Goal: Task Accomplishment & Management: Use online tool/utility

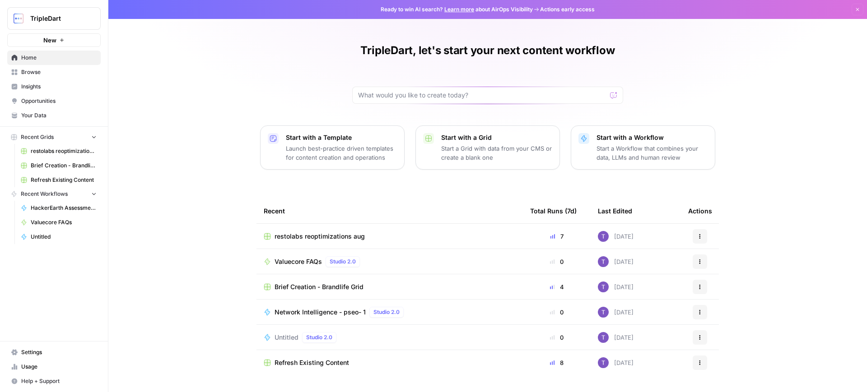
click at [315, 263] on span "Valuecore FAQs" at bounding box center [297, 261] width 47 height 9
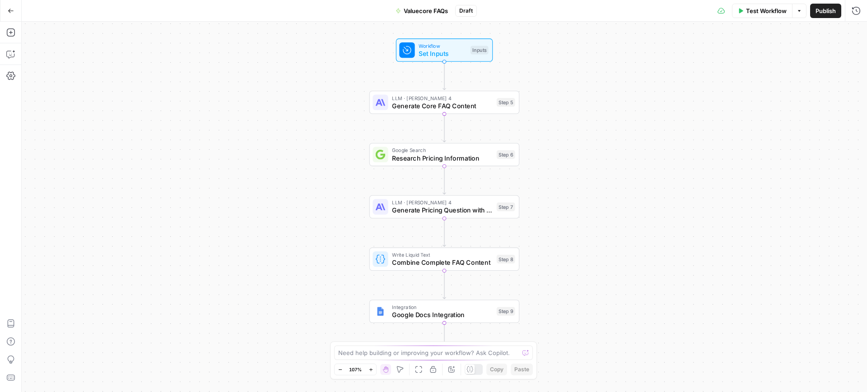
click at [737, 16] on button "Test Workflow" at bounding box center [762, 11] width 60 height 14
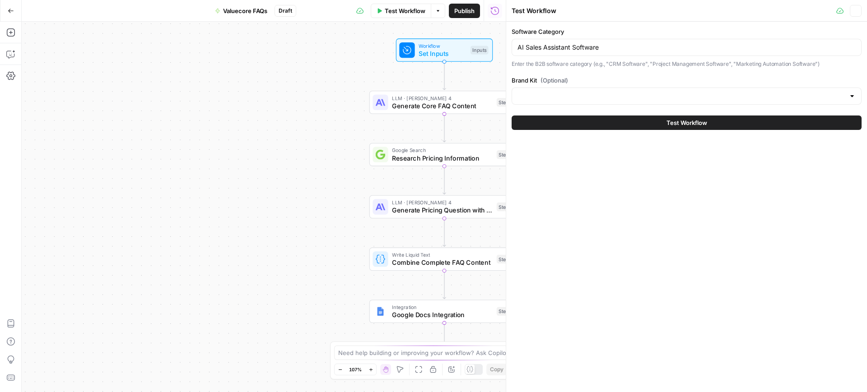
type input "ValueCore"
click at [567, 45] on input "AI Sales Assistant Software" at bounding box center [686, 47] width 338 height 9
paste input "Education"
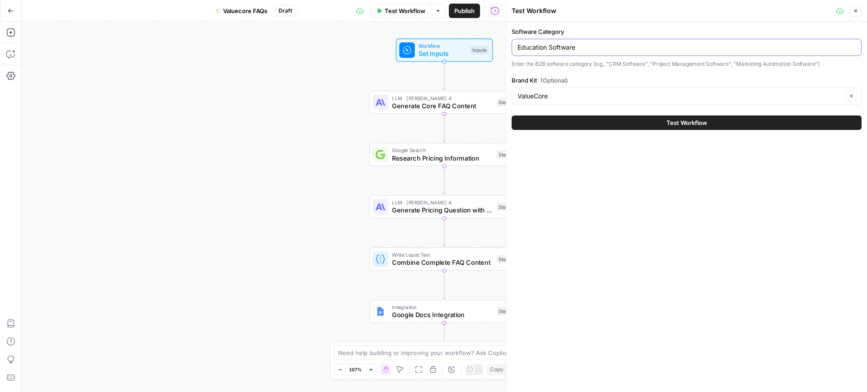
type input "Education Software"
click at [625, 127] on button "Test Workflow" at bounding box center [686, 123] width 350 height 14
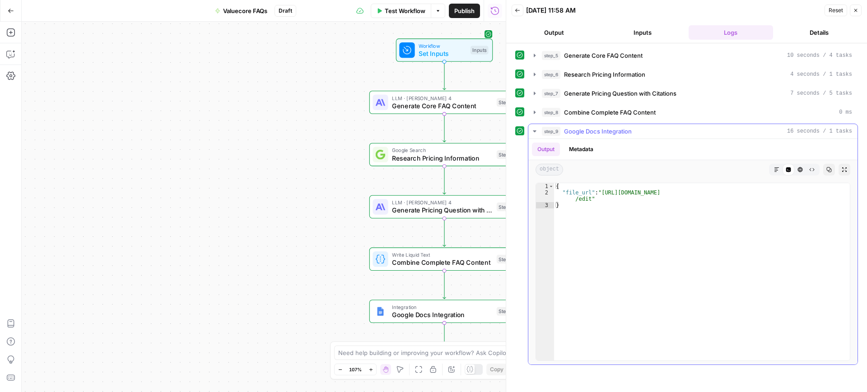
type textarea "**********"
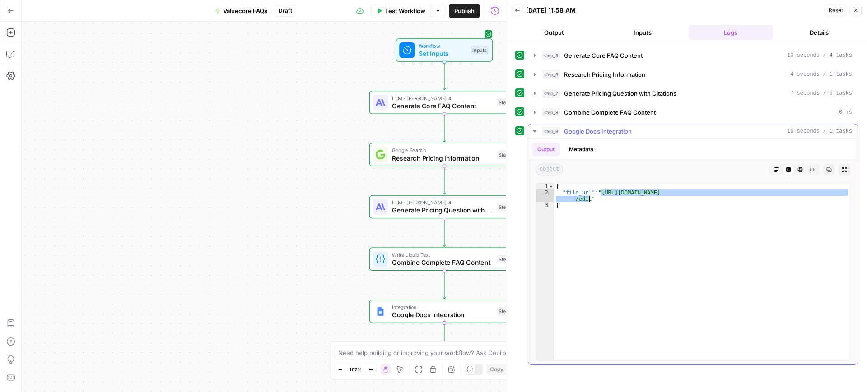
drag, startPoint x: 601, startPoint y: 192, endPoint x: 588, endPoint y: 197, distance: 14.2
click at [588, 197] on div "{ "file_url" : "[URL][DOMAIN_NAME] /edit" }" at bounding box center [702, 278] width 296 height 190
click at [392, 8] on span "Test Workflow" at bounding box center [405, 10] width 41 height 9
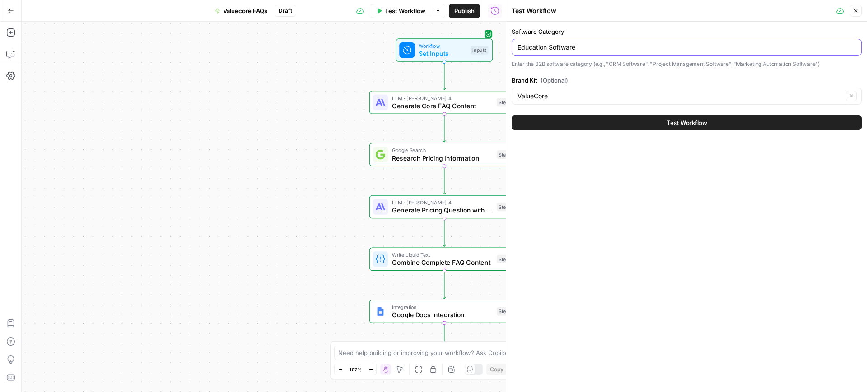
click at [585, 46] on input "Education Software" at bounding box center [686, 47] width 338 height 9
paste input "Risk Assessment"
type input "Risk Assessment Software"
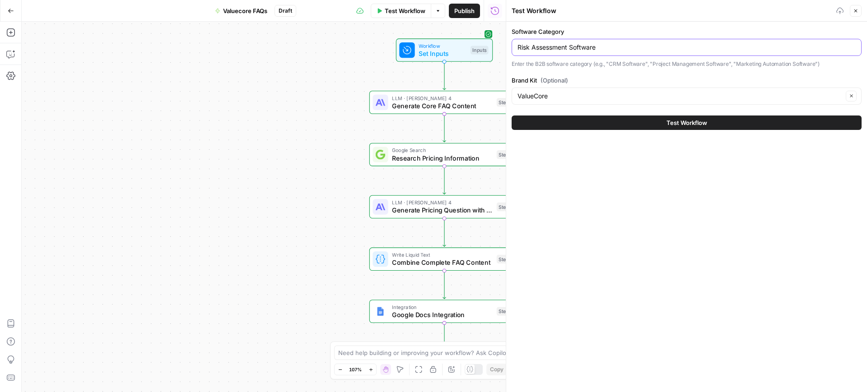
click at [511, 116] on button "Test Workflow" at bounding box center [686, 123] width 350 height 14
click at [680, 129] on button "Test Workflow" at bounding box center [686, 123] width 350 height 14
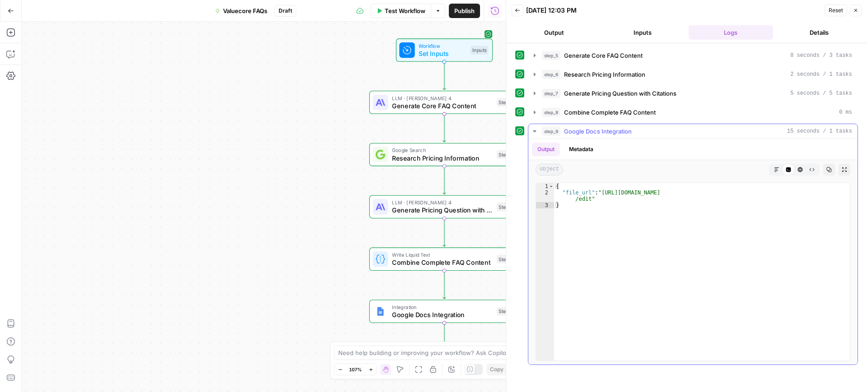
type textarea "**********"
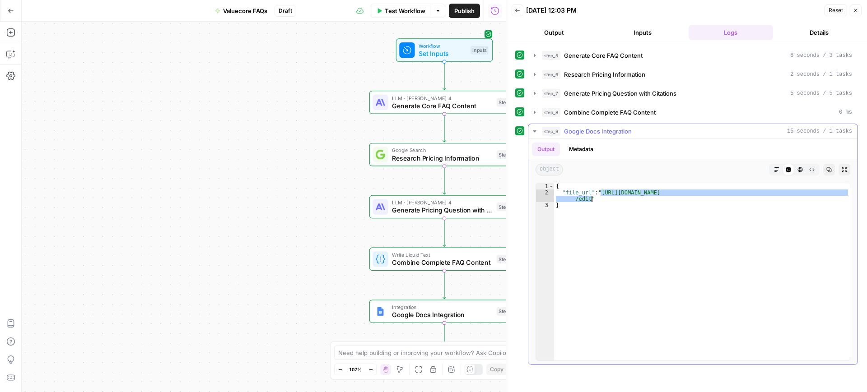
drag, startPoint x: 600, startPoint y: 194, endPoint x: 590, endPoint y: 198, distance: 10.9
click at [590, 198] on div "{ "file_url" : "[URL][DOMAIN_NAME] /edit" }" at bounding box center [702, 278] width 296 height 190
click at [403, 15] on button "Test Workflow" at bounding box center [401, 11] width 60 height 14
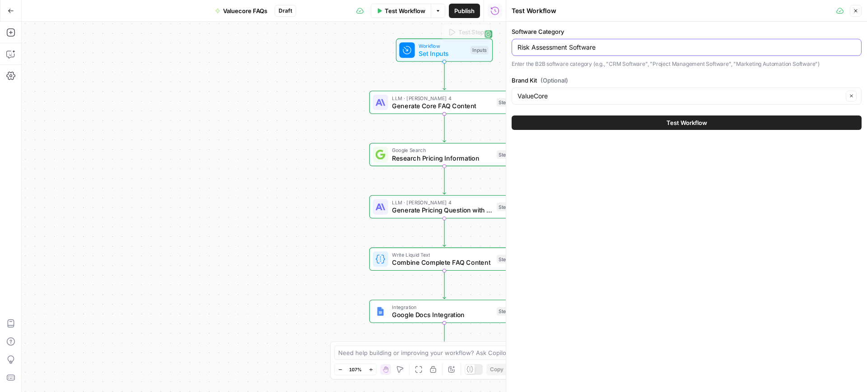
click at [535, 44] on input "Risk Assessment Software" at bounding box center [686, 47] width 338 height 9
paste input "IBM Channel Partners"
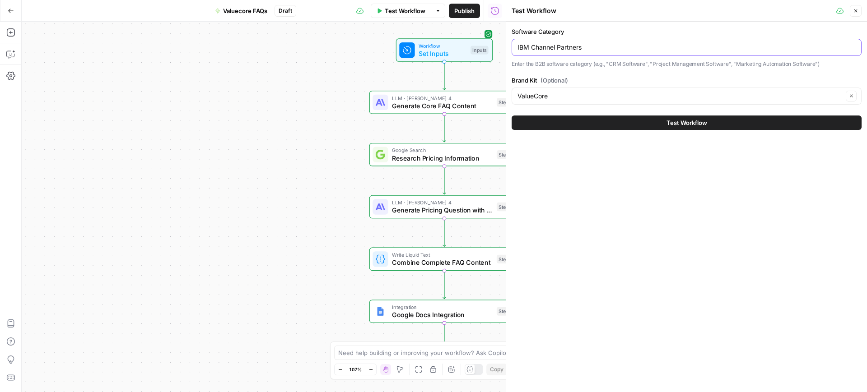
type input "IBM Channel Partners"
click at [631, 118] on button "Test Workflow" at bounding box center [686, 123] width 350 height 14
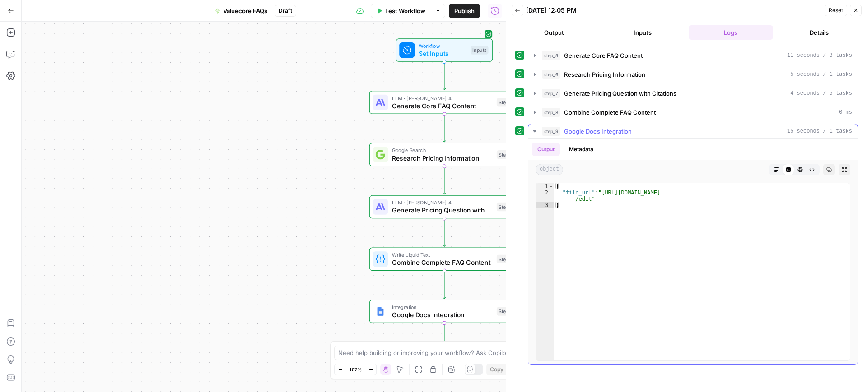
type textarea "**********"
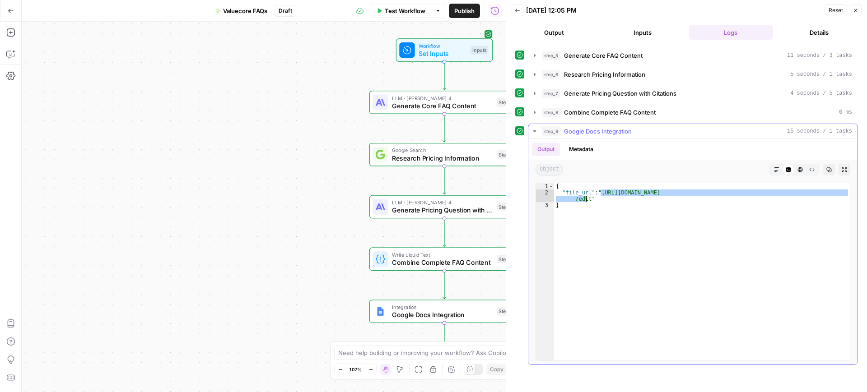
drag, startPoint x: 599, startPoint y: 193, endPoint x: 587, endPoint y: 197, distance: 12.8
click at [587, 197] on div "{ "file_url" : "[URL][DOMAIN_NAME] /edit" }" at bounding box center [702, 278] width 296 height 190
click at [411, 10] on span "Test Workflow" at bounding box center [405, 10] width 41 height 9
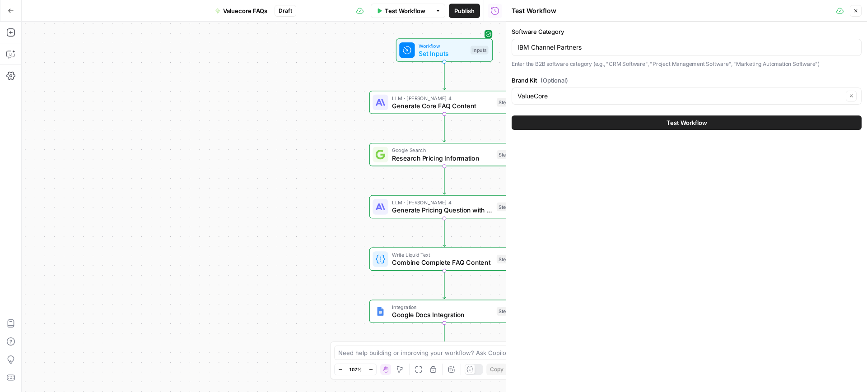
click at [554, 54] on div "IBM Channel Partners" at bounding box center [686, 47] width 350 height 17
click at [555, 49] on input "IBM Channel Partners" at bounding box center [686, 47] width 338 height 9
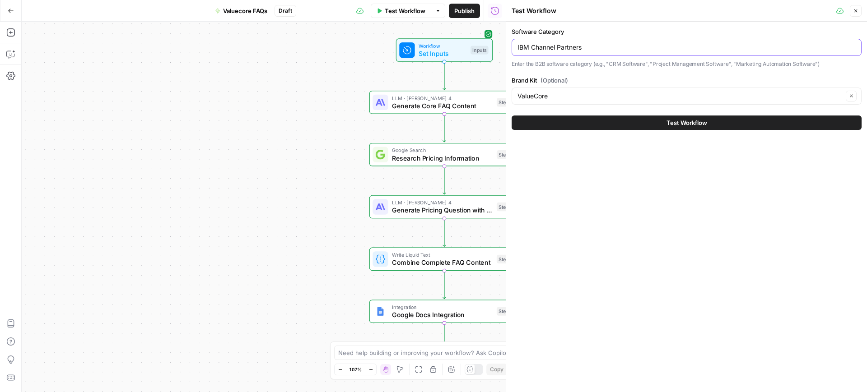
click at [555, 49] on input "IBM Channel Partners" at bounding box center [686, 47] width 338 height 9
paste input "Confidentiality Software"
type input "Confidentiality Software"
click at [608, 124] on button "Test Workflow" at bounding box center [686, 123] width 350 height 14
click at [666, 129] on button "Test Workflow" at bounding box center [686, 123] width 350 height 14
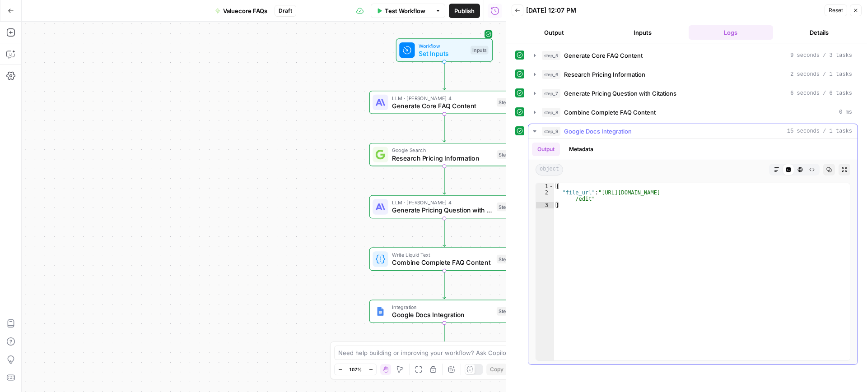
type textarea "**********"
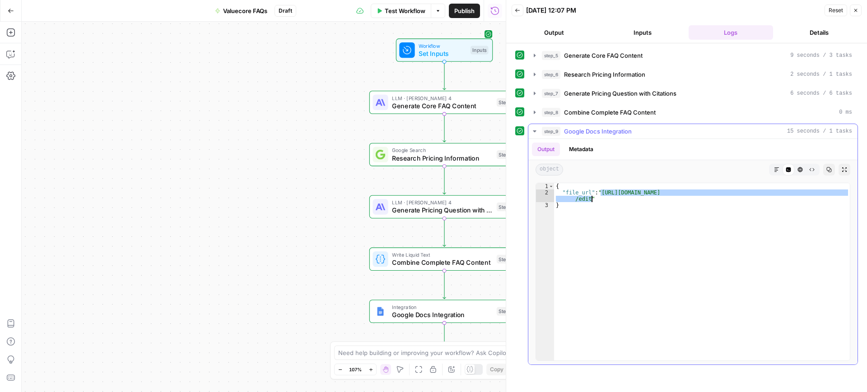
drag, startPoint x: 600, startPoint y: 193, endPoint x: 590, endPoint y: 199, distance: 11.5
click at [590, 199] on div "{ "file_url" : "[URL][DOMAIN_NAME] /edit" }" at bounding box center [702, 278] width 296 height 190
click at [402, 17] on button "Test Workflow" at bounding box center [401, 11] width 60 height 14
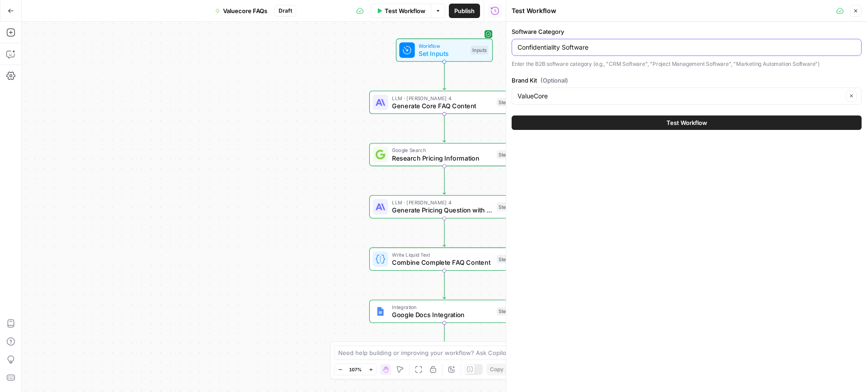
click at [561, 46] on input "Confidentiality Software" at bounding box center [686, 47] width 338 height 9
paste input "Project, Portfolio & Program Management"
type input "Project, Portfolio & Program Management Software"
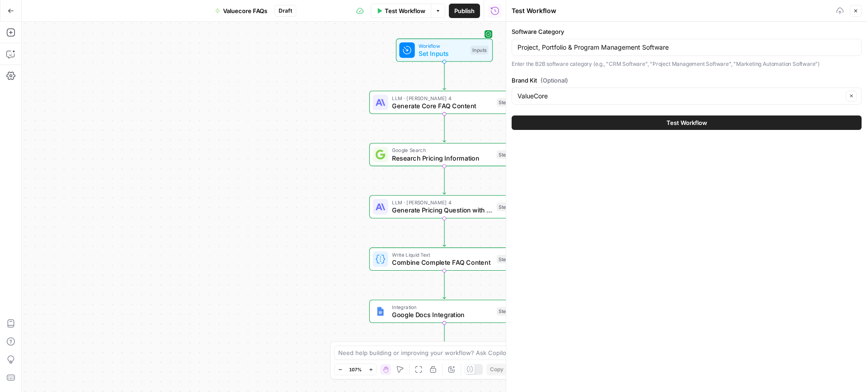
click at [641, 118] on button "Test Workflow" at bounding box center [686, 123] width 350 height 14
click at [654, 130] on div "Test Workflow" at bounding box center [686, 122] width 350 height 25
click at [648, 126] on button "Test Workflow" at bounding box center [686, 123] width 350 height 14
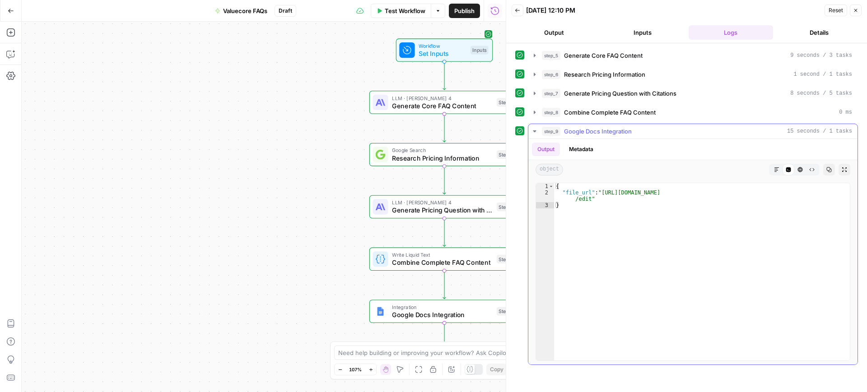
type textarea "**********"
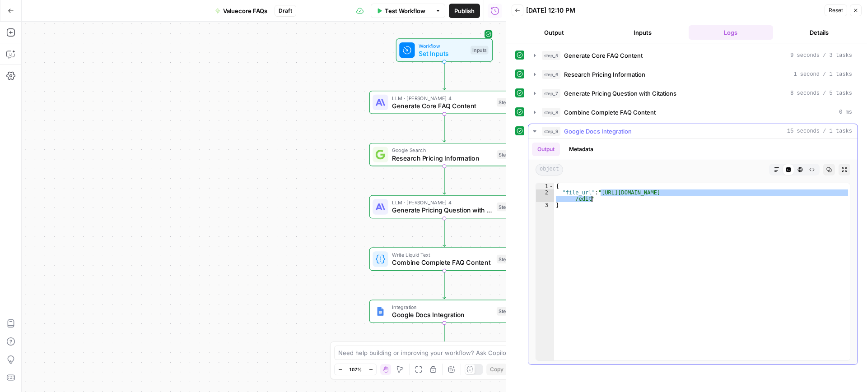
drag, startPoint x: 601, startPoint y: 193, endPoint x: 590, endPoint y: 198, distance: 12.1
click at [590, 198] on div "{ "file_url" : "[URL][DOMAIN_NAME] /edit" }" at bounding box center [702, 278] width 296 height 190
click at [397, 5] on button "Test Workflow" at bounding box center [401, 11] width 60 height 14
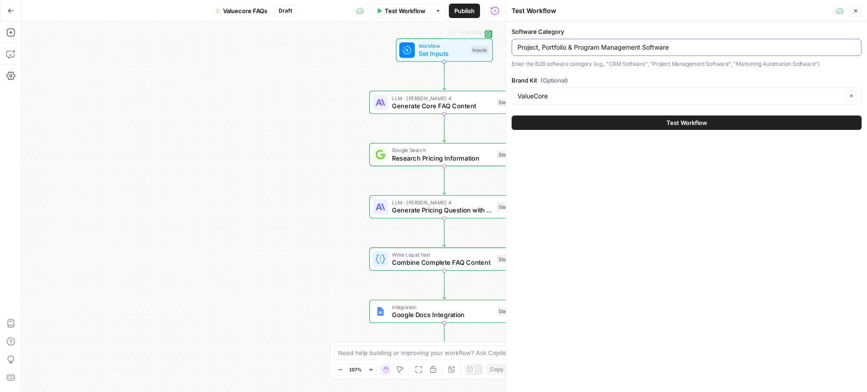
click at [543, 43] on input "Project, Portfolio & Program Management Software" at bounding box center [686, 47] width 338 height 9
paste input "Call & Contact Center"
type input "Call & Contact Center Software"
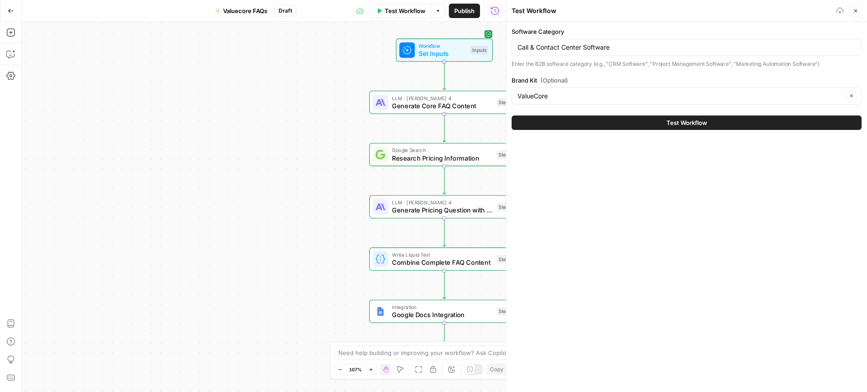
click at [618, 124] on button "Test Workflow" at bounding box center [686, 123] width 350 height 14
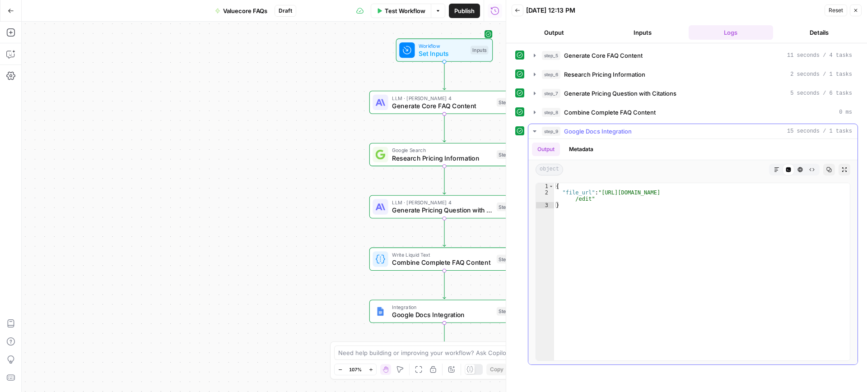
type textarea "**********"
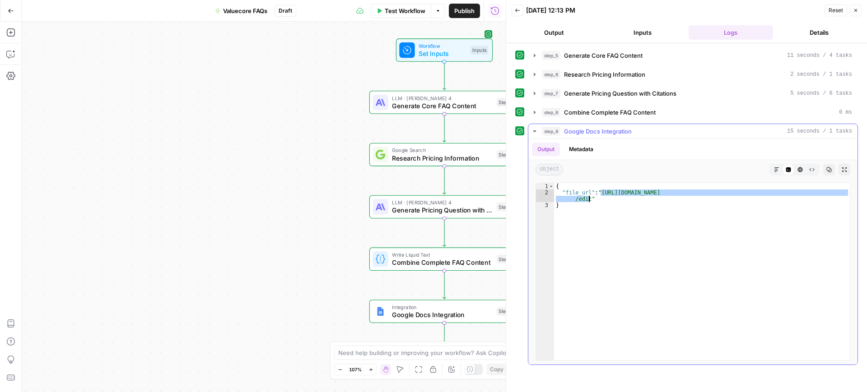
drag, startPoint x: 600, startPoint y: 191, endPoint x: 588, endPoint y: 197, distance: 12.9
click at [588, 197] on div "{ "file_url" : "[URL][DOMAIN_NAME] /edit" }" at bounding box center [702, 278] width 296 height 190
click at [398, 11] on span "Test Workflow" at bounding box center [405, 10] width 41 height 9
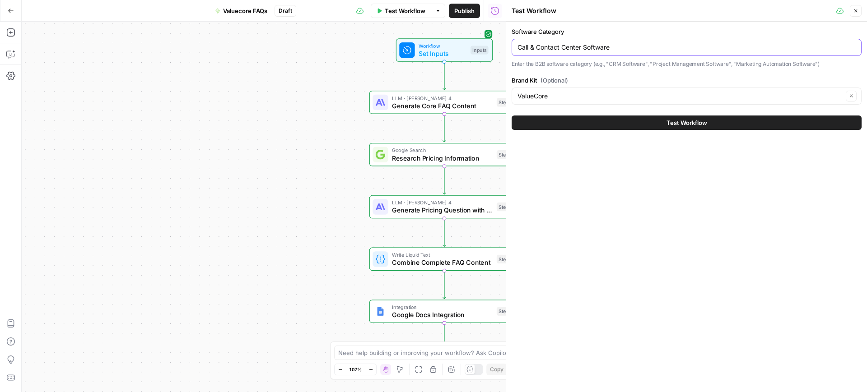
click at [556, 49] on input "Call & Contact Center Software" at bounding box center [686, 47] width 338 height 9
paste input "VoIP Providers"
type input "VoIP Providers"
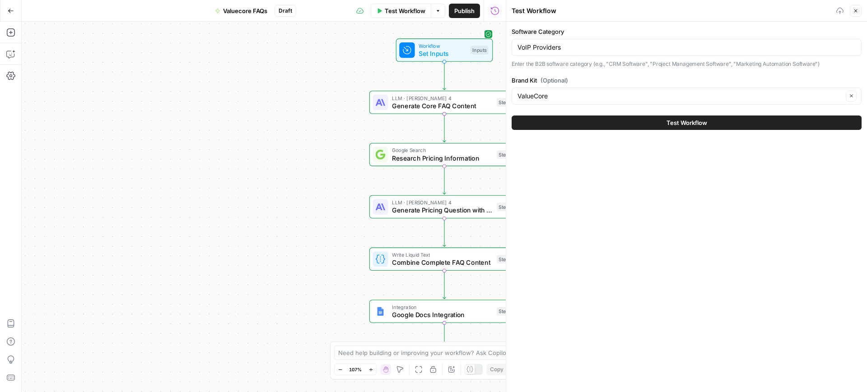
click at [617, 115] on div "Test Workflow" at bounding box center [686, 122] width 350 height 25
click at [617, 120] on button "Test Workflow" at bounding box center [686, 123] width 350 height 14
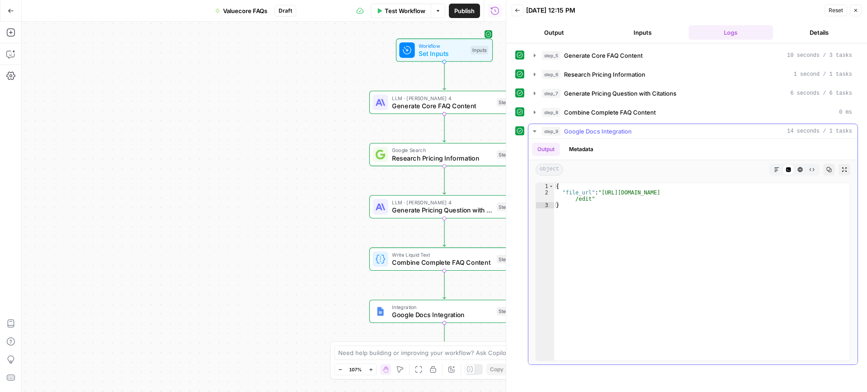
type textarea "**********"
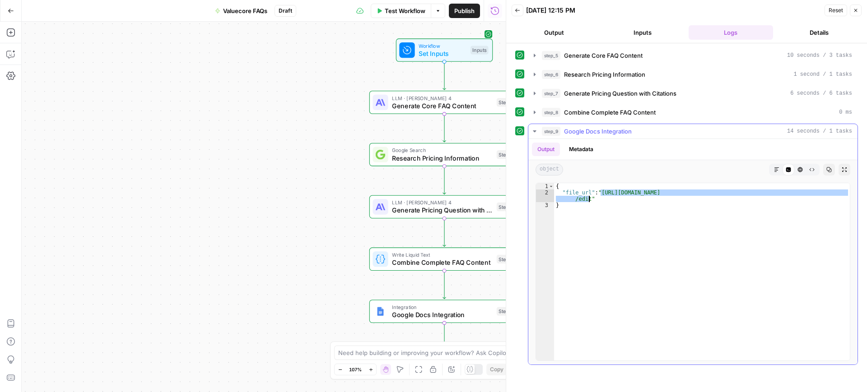
drag, startPoint x: 599, startPoint y: 195, endPoint x: 589, endPoint y: 201, distance: 11.7
click at [589, 201] on div "{ "file_url" : "[URL][DOMAIN_NAME] /edit" }" at bounding box center [702, 278] width 296 height 190
click at [389, 13] on span "Test Workflow" at bounding box center [405, 10] width 41 height 9
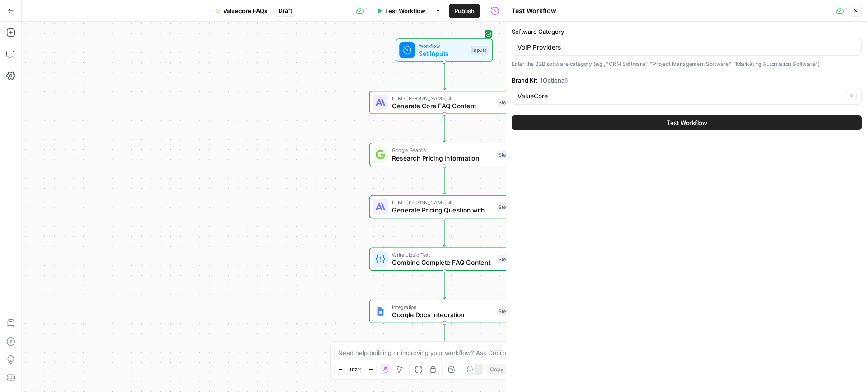
click at [564, 42] on div "VoIP Providers" at bounding box center [686, 47] width 350 height 17
click at [566, 45] on input "VoIP Providers" at bounding box center [686, 47] width 338 height 9
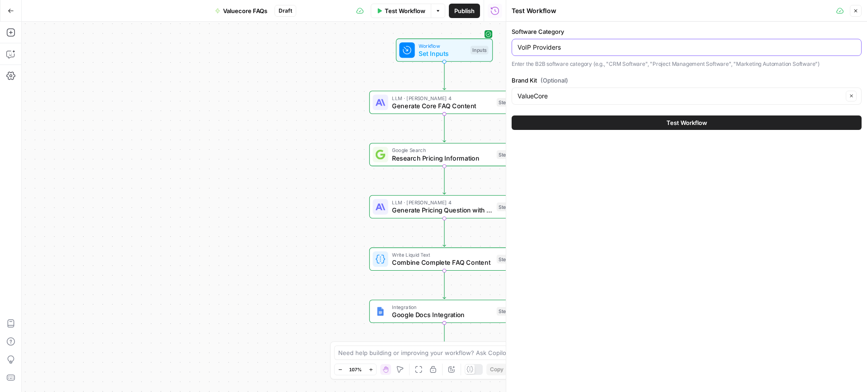
paste input "Storage Management Software"
type input "Storage Management Software"
click at [589, 122] on button "Test Workflow" at bounding box center [686, 123] width 350 height 14
click at [669, 121] on span "Test Workflow" at bounding box center [686, 122] width 41 height 9
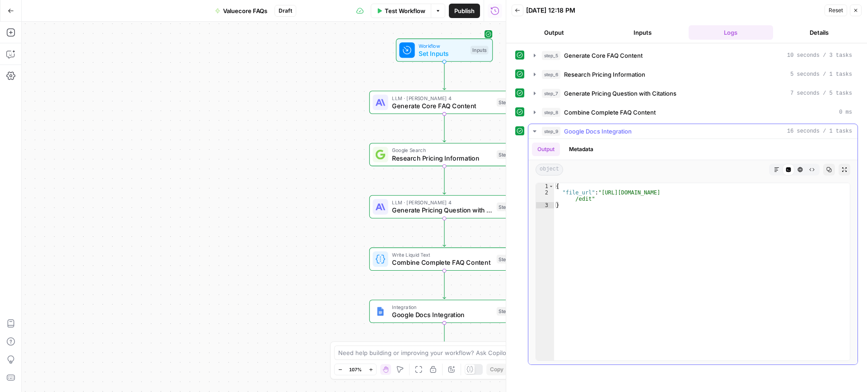
type textarea "**********"
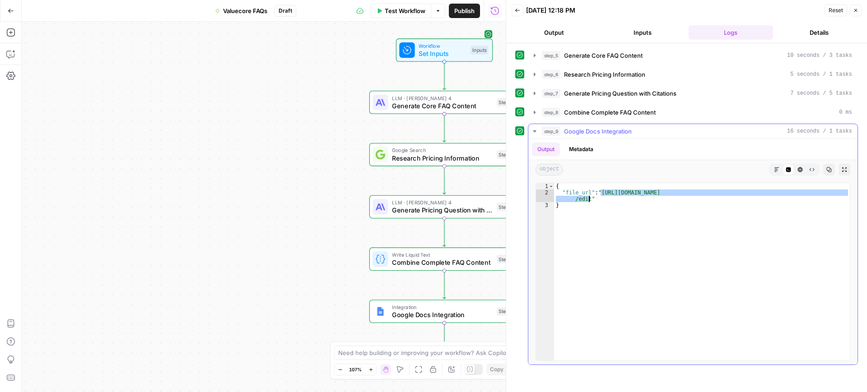
drag, startPoint x: 601, startPoint y: 191, endPoint x: 589, endPoint y: 199, distance: 14.2
click at [589, 199] on div "{ "file_url" : "[URL][DOMAIN_NAME] /edit" }" at bounding box center [702, 278] width 296 height 190
click at [408, 10] on span "Test Workflow" at bounding box center [405, 10] width 41 height 9
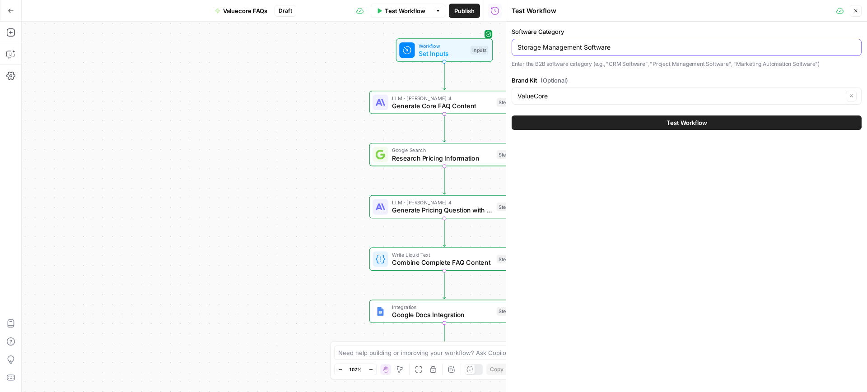
click at [559, 46] on input "Storage Management Software" at bounding box center [686, 47] width 338 height 9
paste input "ystem Security"
type input "System Security Software"
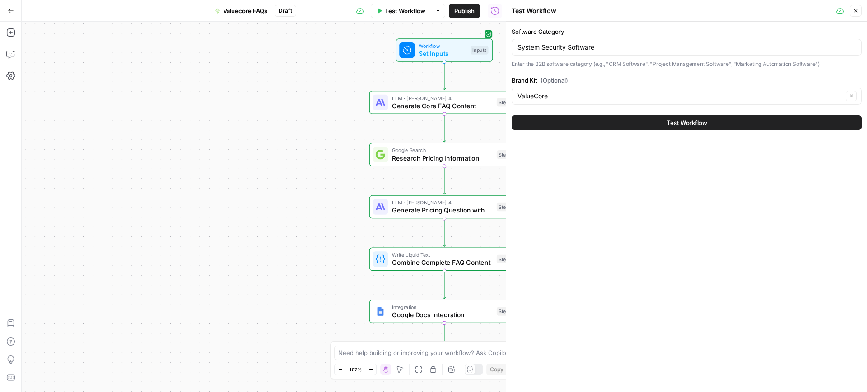
click at [650, 123] on button "Test Workflow" at bounding box center [686, 123] width 350 height 14
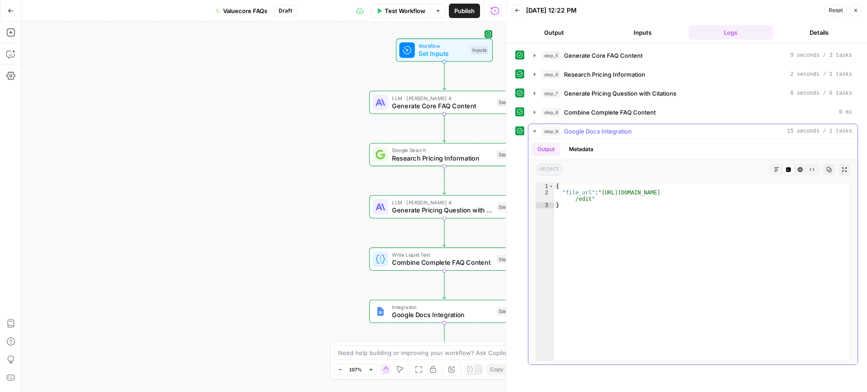
type textarea "**********"
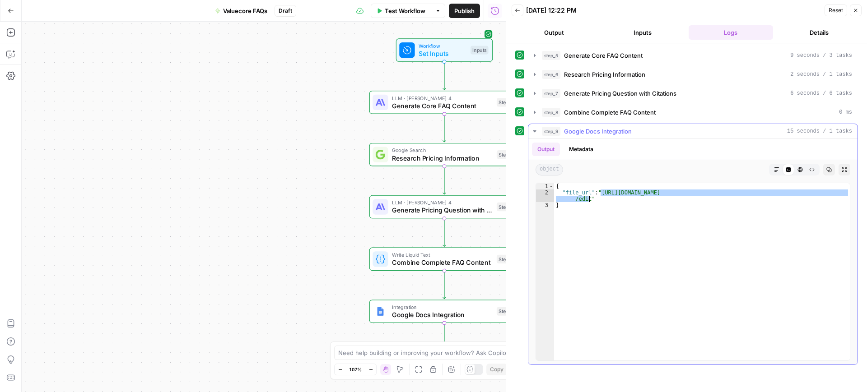
drag, startPoint x: 600, startPoint y: 192, endPoint x: 589, endPoint y: 198, distance: 13.1
click at [589, 198] on div "{ "file_url" : "[URL][DOMAIN_NAME] /edit" }" at bounding box center [702, 278] width 296 height 190
click at [393, 15] on button "Test Workflow" at bounding box center [401, 11] width 60 height 14
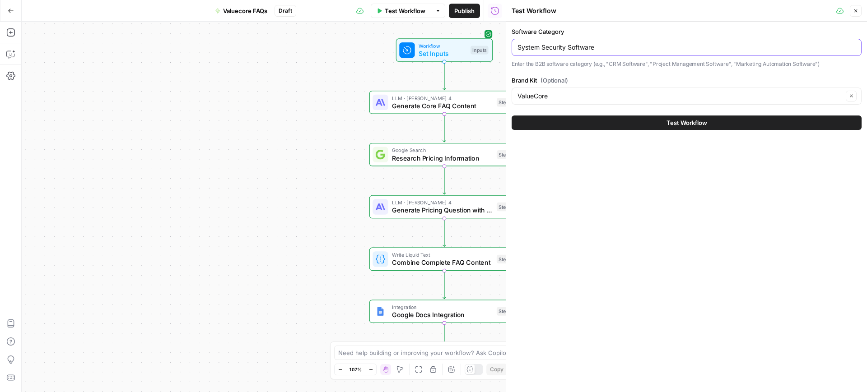
click at [575, 50] on input "System Security Software" at bounding box center [686, 47] width 338 height 9
paste input "Data Governance Tools"
type input "Data Governance Tools"
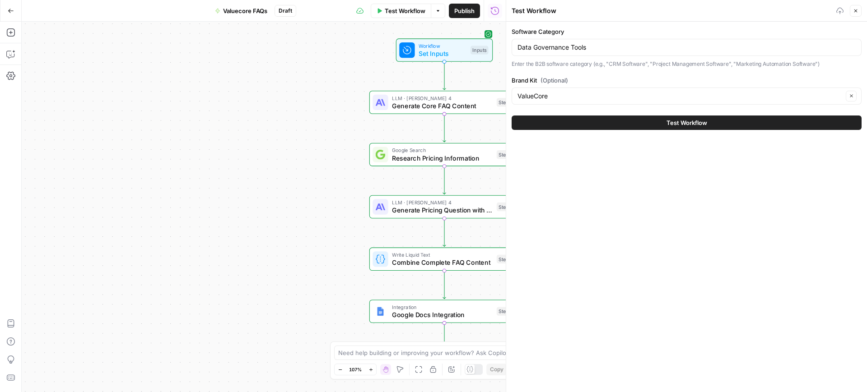
click at [636, 124] on button "Test Workflow" at bounding box center [686, 123] width 350 height 14
click at [681, 125] on span "Test Workflow" at bounding box center [686, 122] width 41 height 9
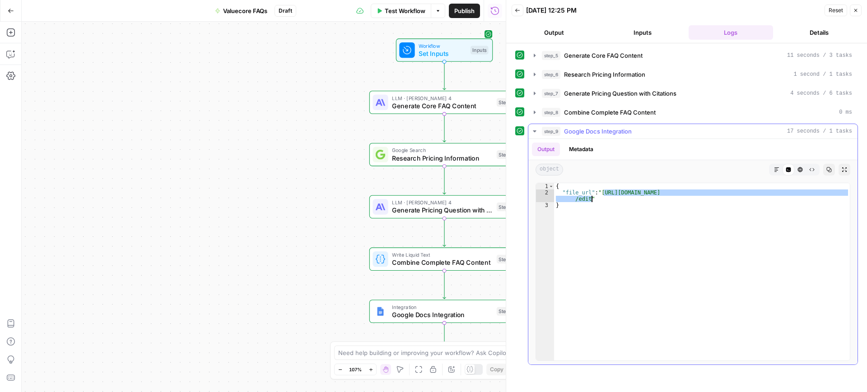
drag, startPoint x: 602, startPoint y: 194, endPoint x: 590, endPoint y: 197, distance: 12.2
click at [590, 197] on div "{ "file_url" : "[URL][DOMAIN_NAME] /edit" }" at bounding box center [702, 278] width 296 height 190
click at [636, 204] on div "{ "file_url" : "[URL][DOMAIN_NAME] /edit" }" at bounding box center [702, 278] width 296 height 190
drag, startPoint x: 601, startPoint y: 193, endPoint x: 590, endPoint y: 200, distance: 13.6
click at [590, 200] on div "{ "file_url" : "[URL][DOMAIN_NAME] /edit" }" at bounding box center [702, 278] width 296 height 190
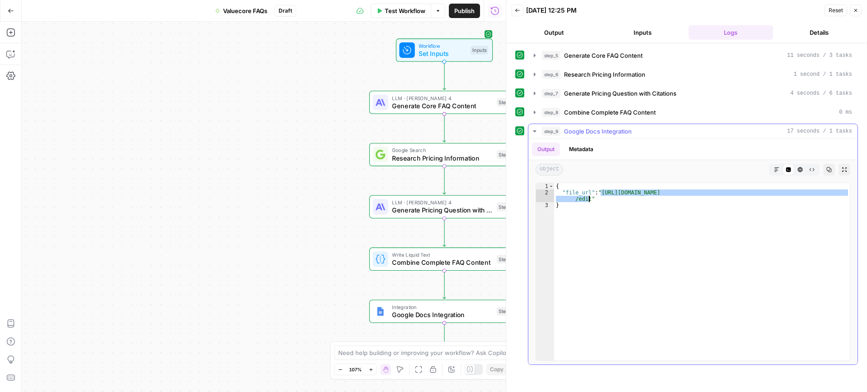
type textarea "**********"
click at [402, 14] on span "Test Workflow" at bounding box center [405, 10] width 41 height 9
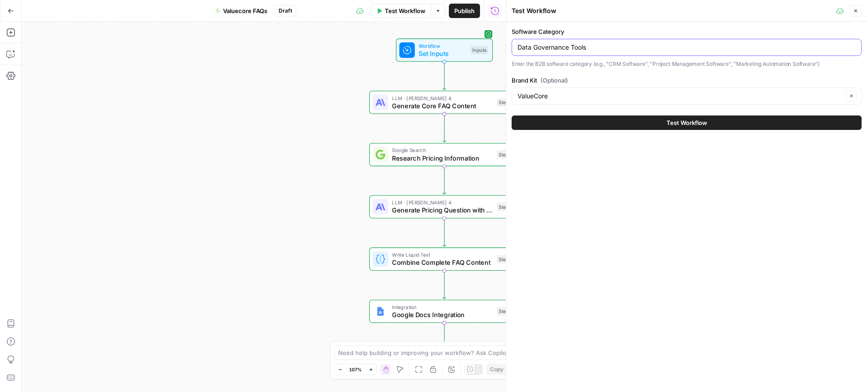
click at [578, 44] on input "Data Governance Tools" at bounding box center [686, 47] width 338 height 9
paste input "Business Finance Provider"
type input "Business Finance Providers"
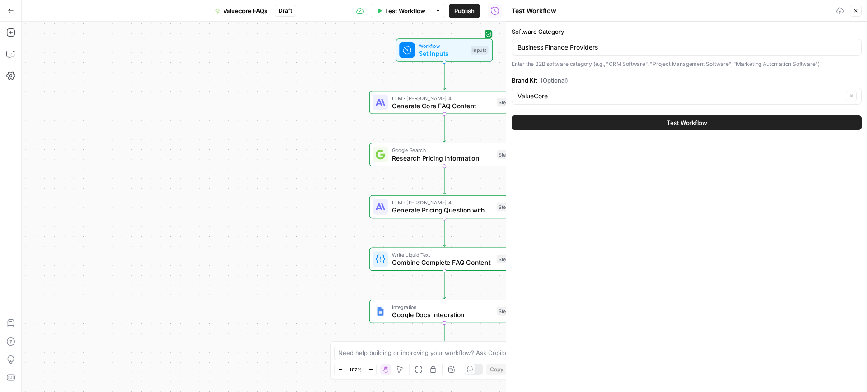
click at [625, 124] on button "Test Workflow" at bounding box center [686, 123] width 350 height 14
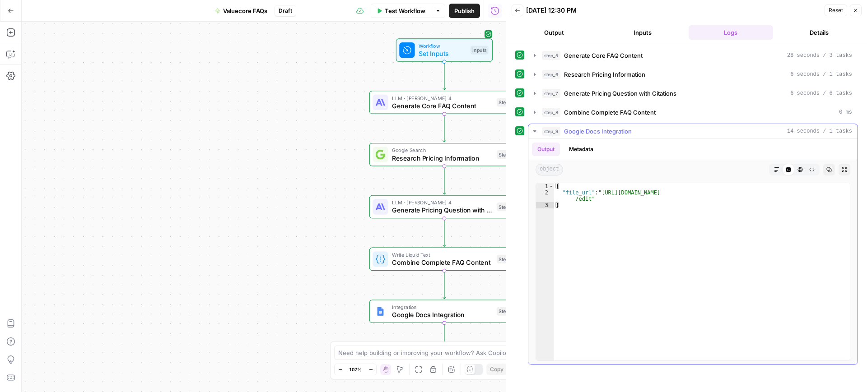
type textarea "**********"
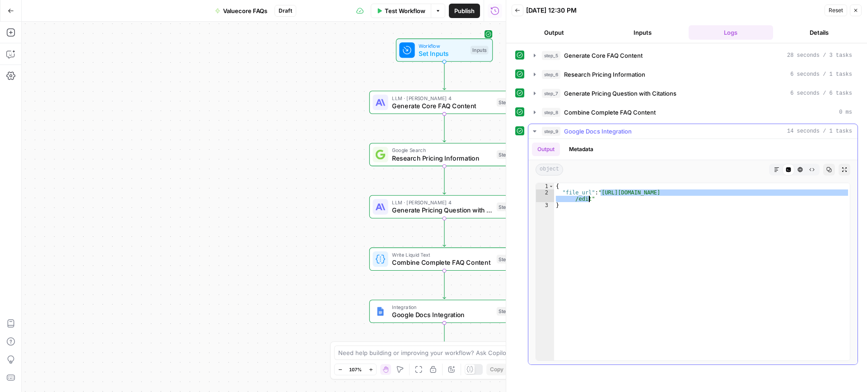
drag, startPoint x: 600, startPoint y: 191, endPoint x: 589, endPoint y: 198, distance: 13.2
click at [589, 198] on div "{ "file_url" : "[URL][DOMAIN_NAME] /edit" }" at bounding box center [702, 278] width 296 height 190
click at [398, 9] on span "Test Workflow" at bounding box center [405, 10] width 41 height 9
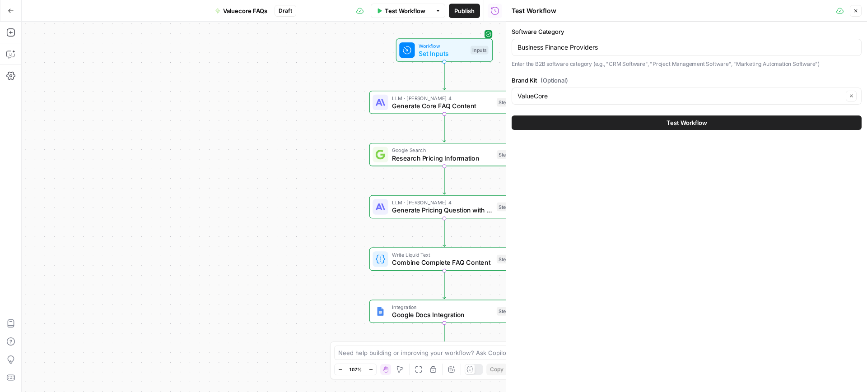
click at [610, 42] on div "Business Finance Providers" at bounding box center [686, 47] width 350 height 17
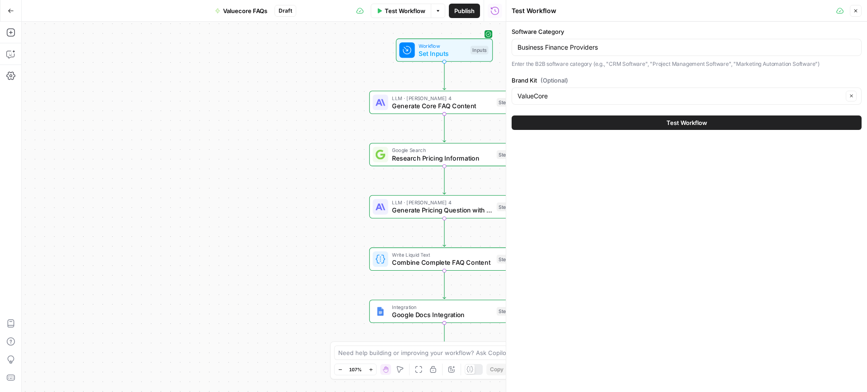
click at [610, 42] on div "Business Finance Providers" at bounding box center [686, 47] width 350 height 17
click at [568, 60] on p "Enter the B2B software category (e.g., "CRM Software", "Project Management Soft…" at bounding box center [686, 64] width 350 height 9
click at [538, 50] on input "Business Finance Providers" at bounding box center [686, 47] width 338 height 9
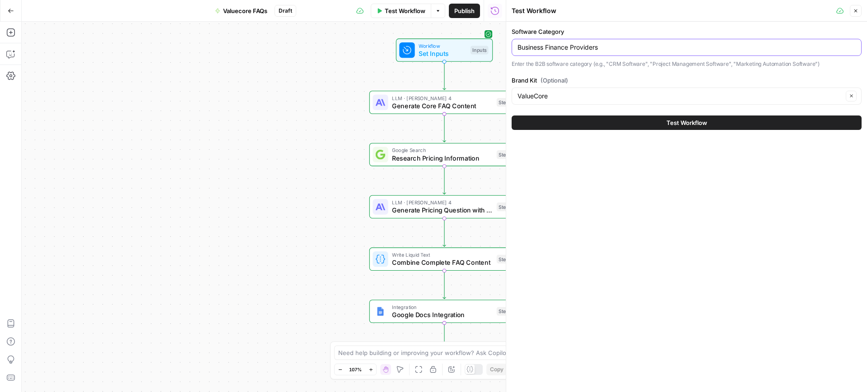
paste input "Legal Software"
type input "Legal Software"
click at [637, 121] on button "Test Workflow" at bounding box center [686, 123] width 350 height 14
click at [700, 124] on span "Test Workflow" at bounding box center [686, 122] width 41 height 9
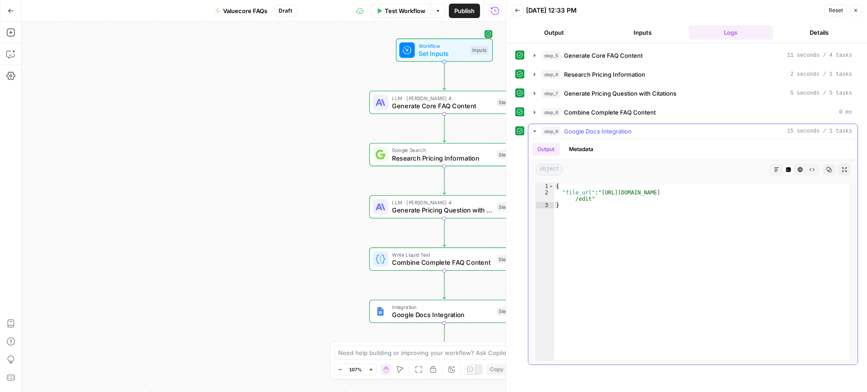
type textarea "**********"
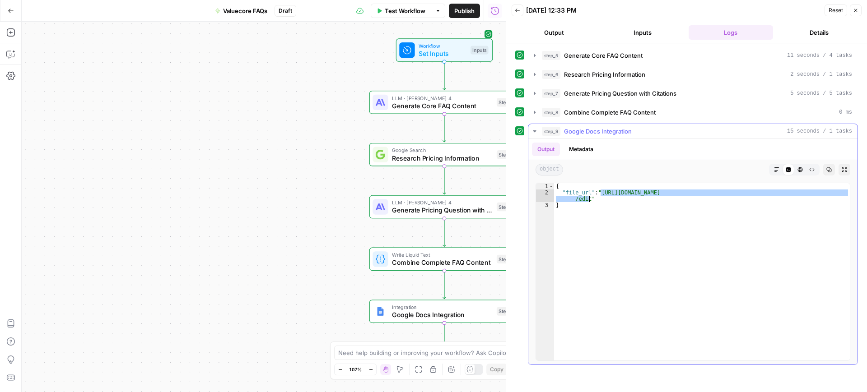
drag, startPoint x: 601, startPoint y: 191, endPoint x: 590, endPoint y: 199, distance: 13.6
click at [590, 199] on div "{ "file_url" : "[URL][DOMAIN_NAME] /edit" }" at bounding box center [702, 278] width 296 height 190
click at [398, 9] on span "Test Workflow" at bounding box center [405, 10] width 41 height 9
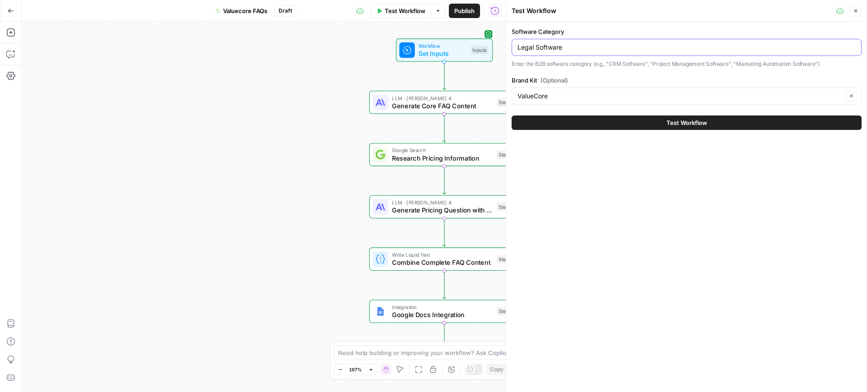
click at [571, 48] on input "Legal Software" at bounding box center [686, 47] width 338 height 9
paste input "Content Marketing"
type input "Content Marketing Software"
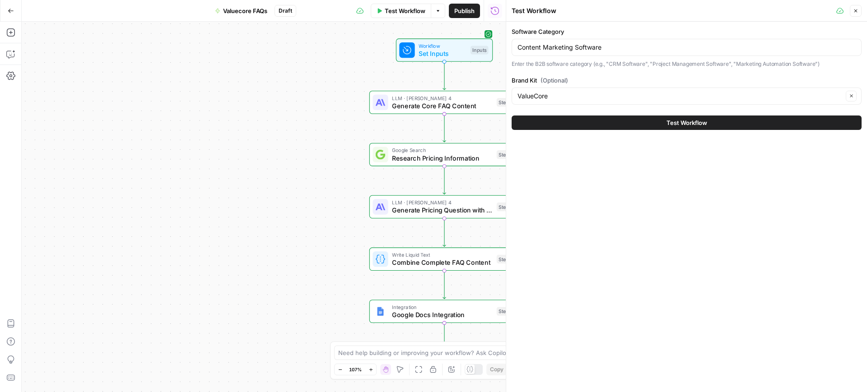
click at [651, 125] on button "Test Workflow" at bounding box center [686, 123] width 350 height 14
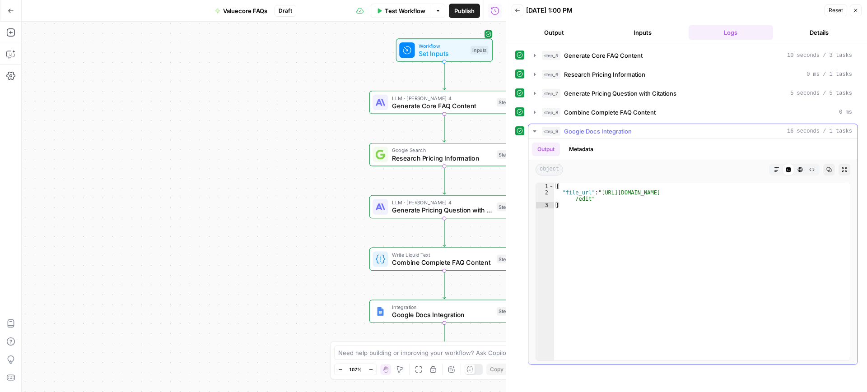
type textarea "**********"
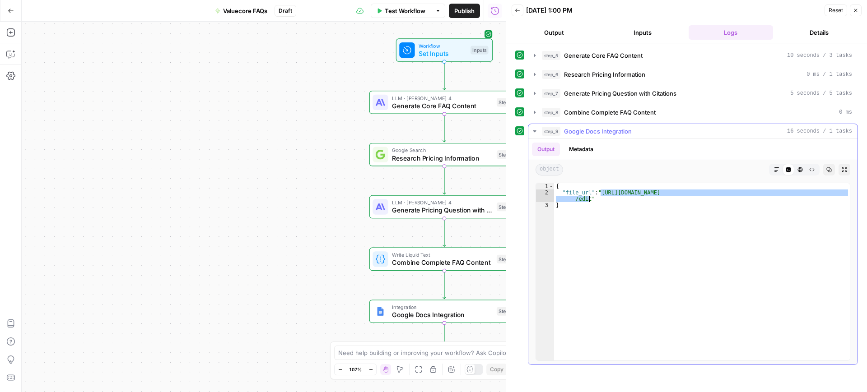
drag, startPoint x: 600, startPoint y: 191, endPoint x: 589, endPoint y: 197, distance: 13.1
click at [589, 197] on div "{ "file_url" : "[URL][DOMAIN_NAME] /edit" }" at bounding box center [702, 278] width 296 height 190
click at [385, 9] on span "Test Workflow" at bounding box center [405, 10] width 41 height 9
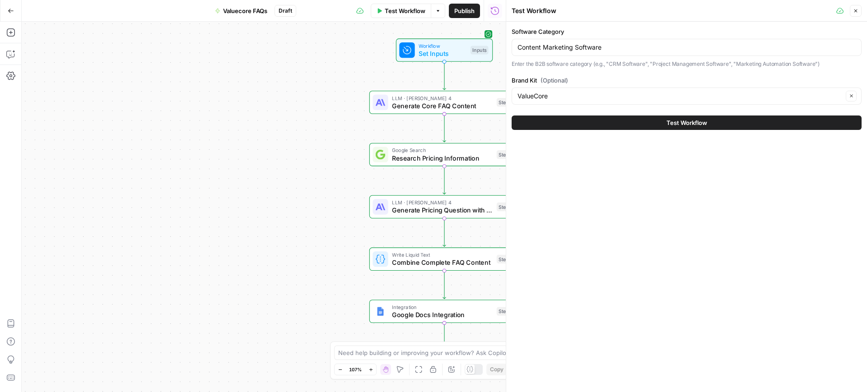
click at [559, 40] on div "Content Marketing Software" at bounding box center [686, 47] width 350 height 17
click at [561, 46] on input "Content Marketing Software" at bounding box center [686, 47] width 338 height 9
paste input "Data Integration Tools"
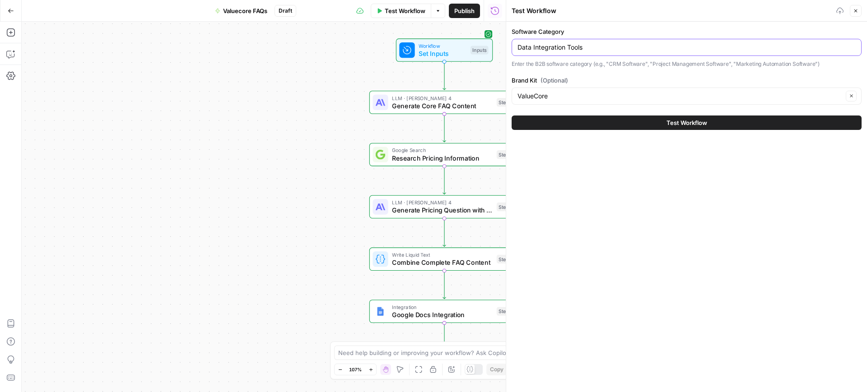
type input "Data Integration Tools"
click at [599, 125] on button "Test Workflow" at bounding box center [686, 123] width 350 height 14
click at [690, 123] on span "Test Workflow" at bounding box center [686, 122] width 41 height 9
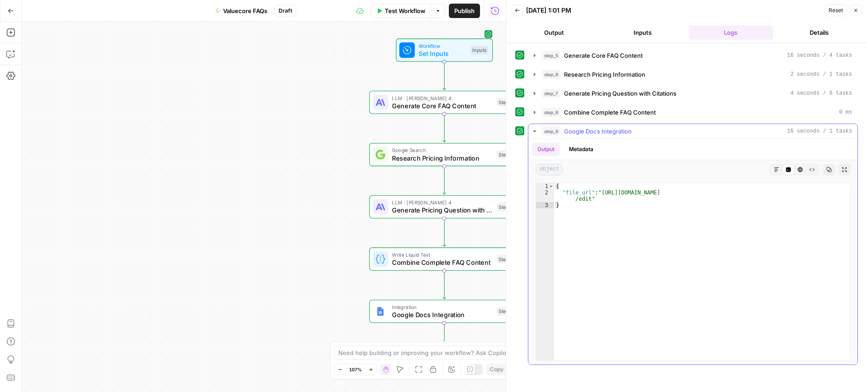
type textarea "**********"
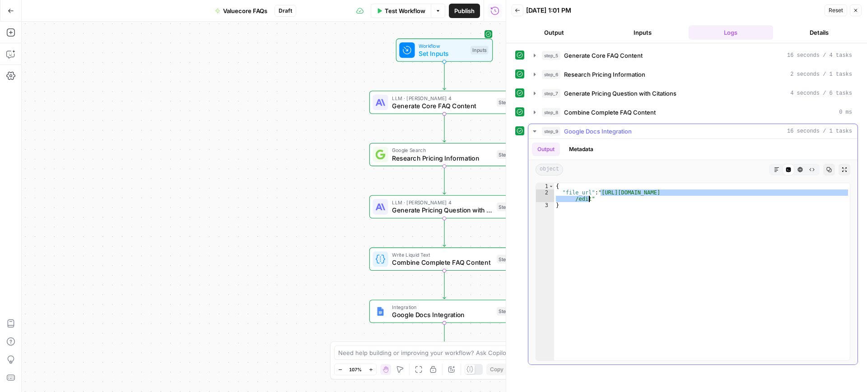
drag, startPoint x: 599, startPoint y: 190, endPoint x: 590, endPoint y: 202, distance: 14.7
click at [590, 202] on div "{ "file_url" : "[URL][DOMAIN_NAME] /edit" }" at bounding box center [702, 278] width 296 height 190
click at [392, 18] on div "Test Workflow Options Publish Run History" at bounding box center [400, 10] width 209 height 21
click at [392, 14] on span "Test Workflow" at bounding box center [405, 10] width 41 height 9
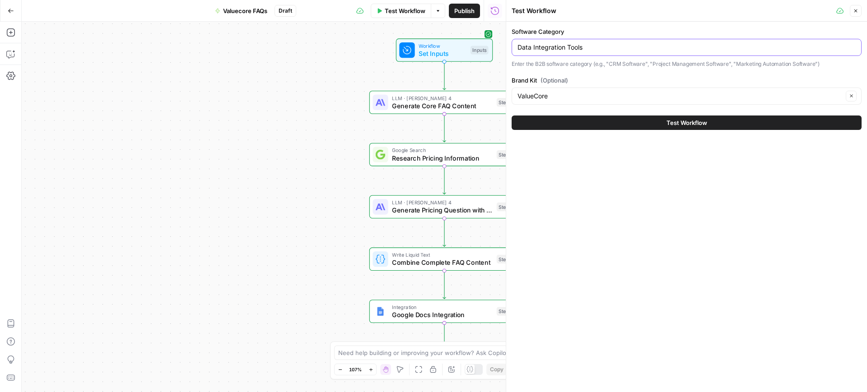
click at [557, 50] on input "Data Integration Tools" at bounding box center [686, 47] width 338 height 9
paste input "Agentic AI Software"
type input "Agentic AI Software"
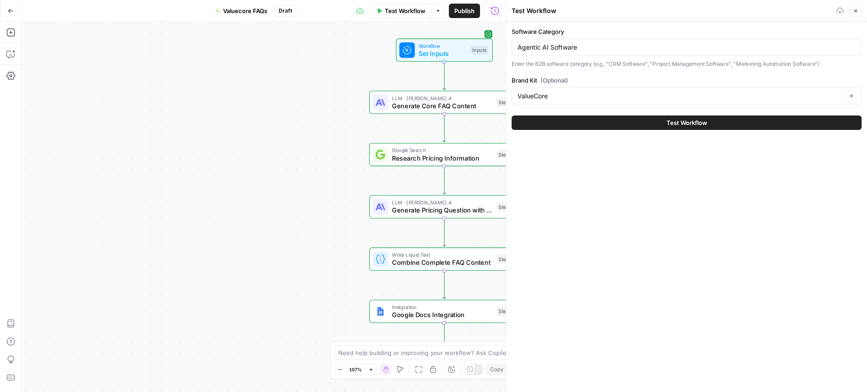
click at [621, 124] on button "Test Workflow" at bounding box center [686, 123] width 350 height 14
click at [690, 120] on span "Test Workflow" at bounding box center [686, 122] width 41 height 9
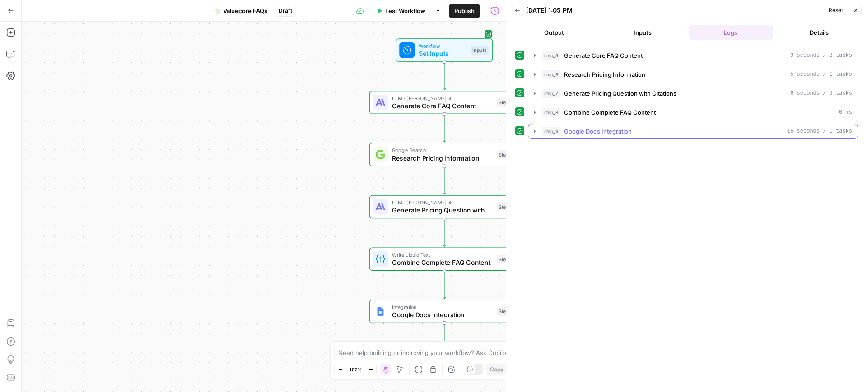
click at [529, 130] on button "step_9 Google Docs Integration 16 seconds / 1 tasks" at bounding box center [692, 131] width 329 height 14
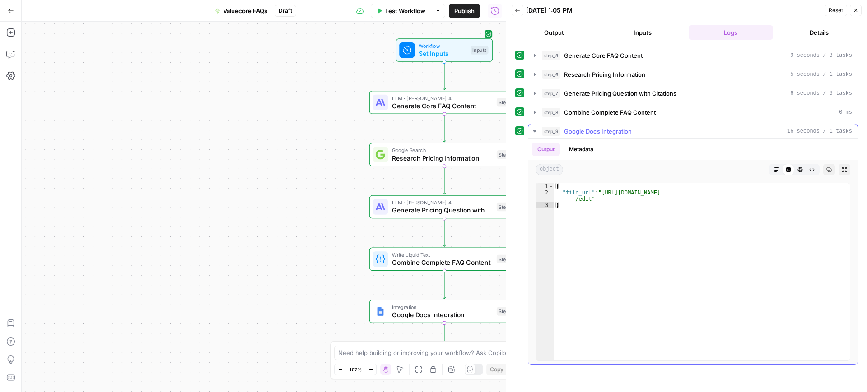
click at [529, 130] on button "step_9 Google Docs Integration 16 seconds / 1 tasks" at bounding box center [692, 131] width 329 height 14
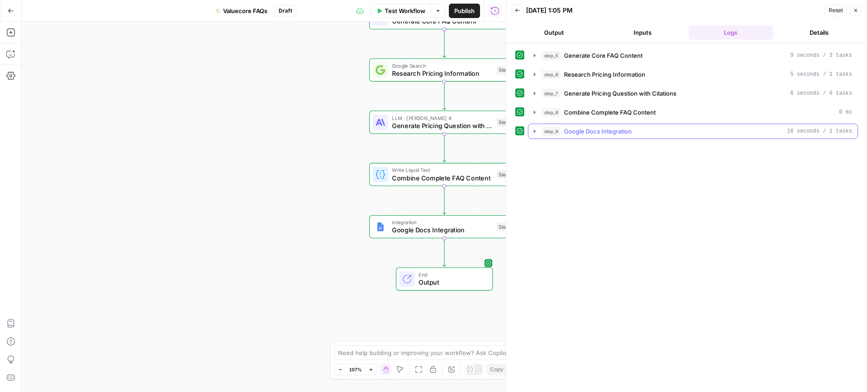
click at [533, 131] on icon "button" at bounding box center [534, 131] width 7 height 7
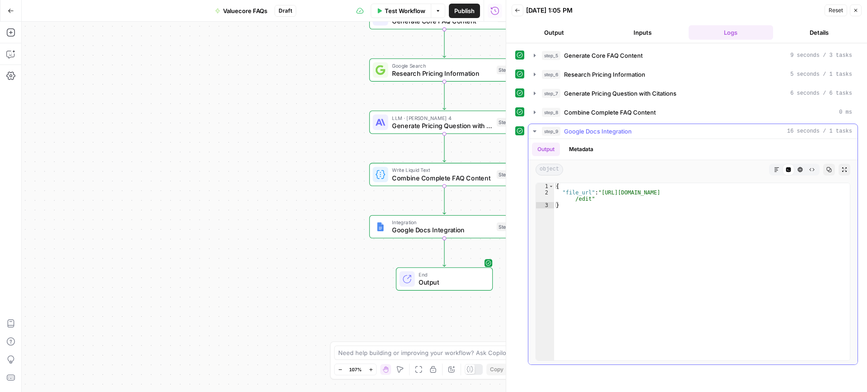
type textarea "**********"
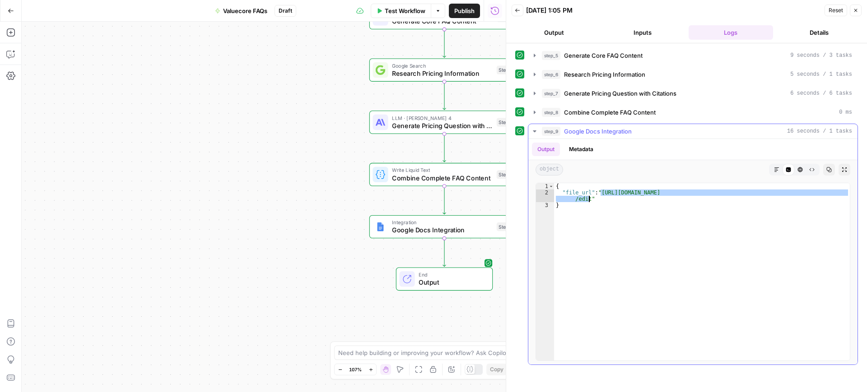
drag, startPoint x: 599, startPoint y: 191, endPoint x: 590, endPoint y: 200, distance: 13.1
click at [590, 200] on div "{ "file_url" : "[URL][DOMAIN_NAME] /edit" }" at bounding box center [702, 278] width 296 height 190
click at [408, 13] on span "Test Workflow" at bounding box center [405, 10] width 41 height 9
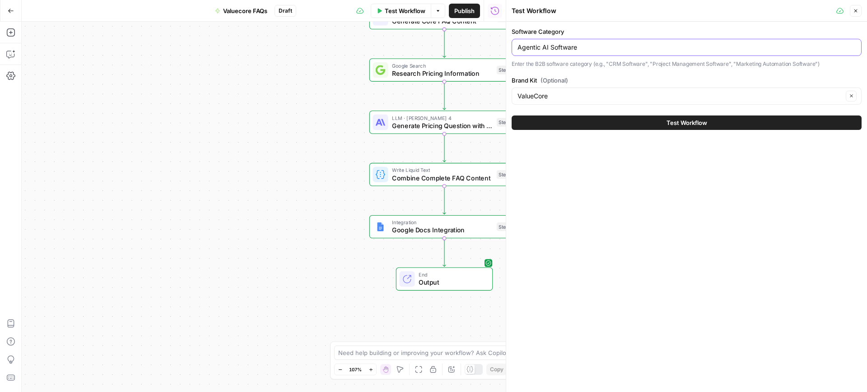
click at [554, 45] on input "Agentic AI Software" at bounding box center [686, 47] width 338 height 9
paste input "Field Service Management"
type input "Field Service Management Software"
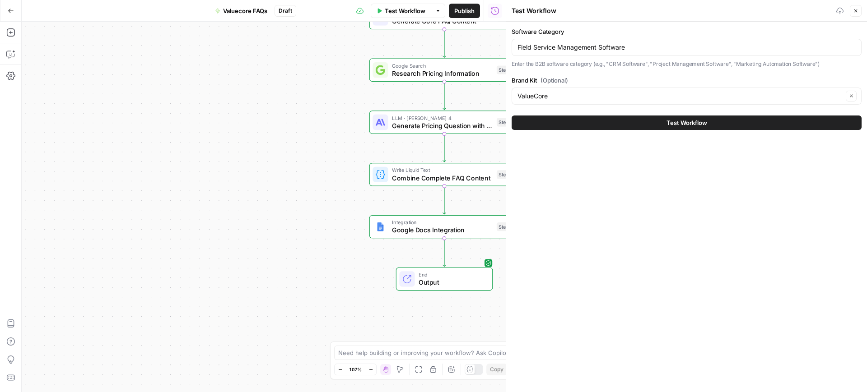
click at [620, 122] on button "Test Workflow" at bounding box center [686, 123] width 350 height 14
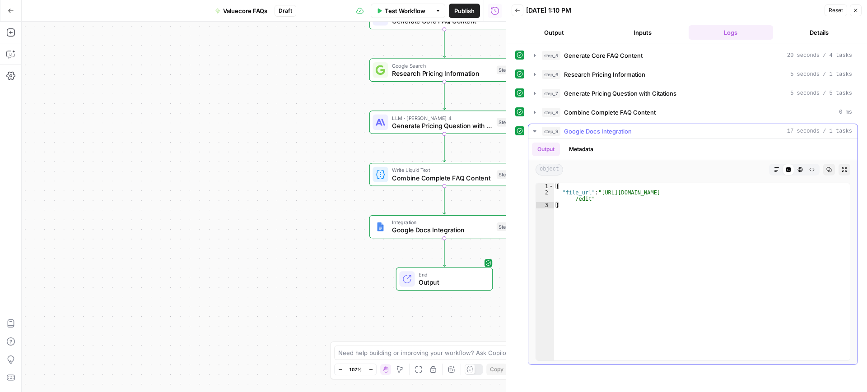
type textarea "**********"
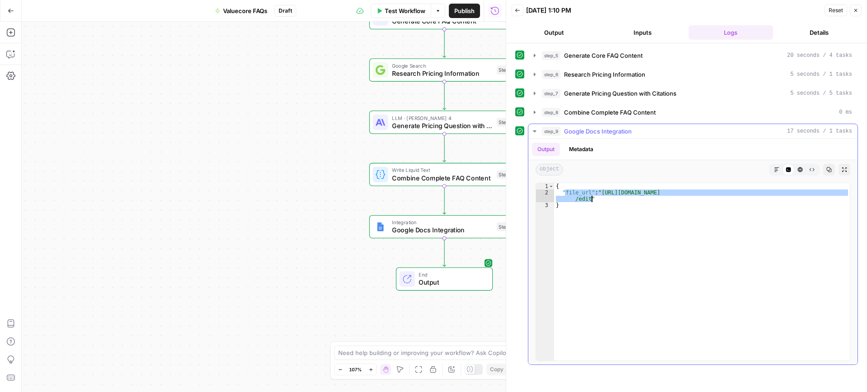
drag, startPoint x: 566, startPoint y: 195, endPoint x: 592, endPoint y: 197, distance: 26.7
click at [592, 197] on div "{ "file_url" : "[URL][DOMAIN_NAME] /edit" }" at bounding box center [702, 278] width 296 height 190
click at [617, 200] on div "{ "file_url" : "[URL][DOMAIN_NAME] /edit" }" at bounding box center [702, 278] width 296 height 190
drag, startPoint x: 599, startPoint y: 195, endPoint x: 588, endPoint y: 200, distance: 12.5
click at [588, 200] on div "{ "file_url" : "[URL][DOMAIN_NAME] /edit" }" at bounding box center [702, 278] width 296 height 190
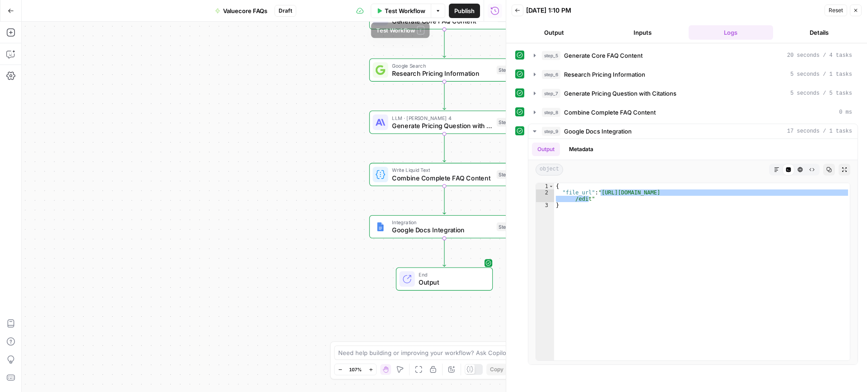
click at [412, 7] on span "Test Workflow" at bounding box center [405, 10] width 41 height 9
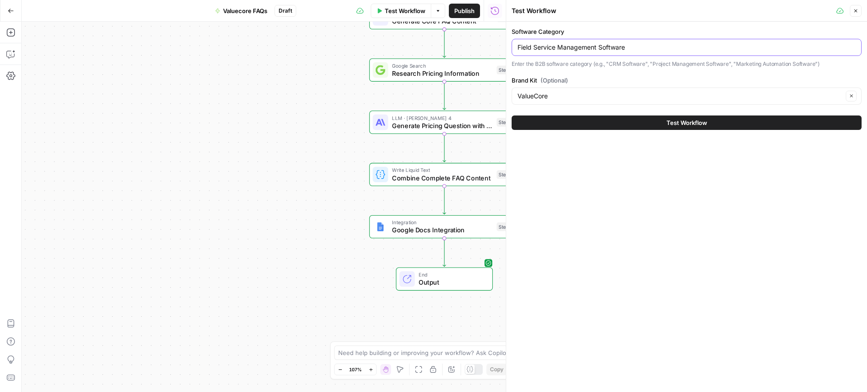
click at [575, 51] on input "Field Service Management Software" at bounding box center [686, 47] width 338 height 9
paste input "Amazon Web Services Channel Partners"
type input "Amazon Web Services Channel Partners"
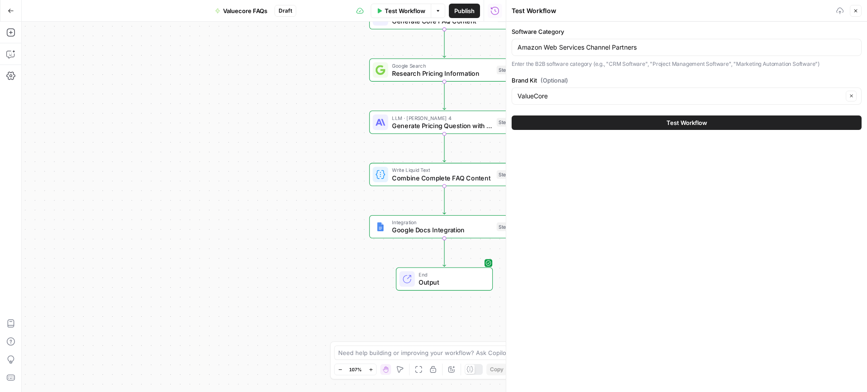
click at [651, 125] on button "Test Workflow" at bounding box center [686, 123] width 350 height 14
click at [668, 121] on span "Test Workflow" at bounding box center [686, 122] width 41 height 9
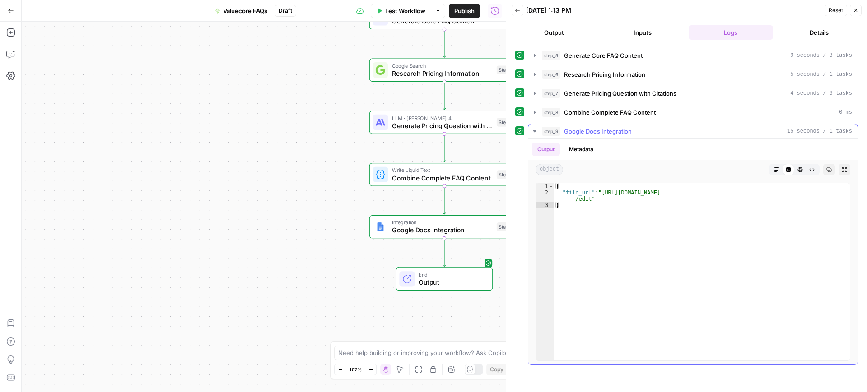
type textarea "**********"
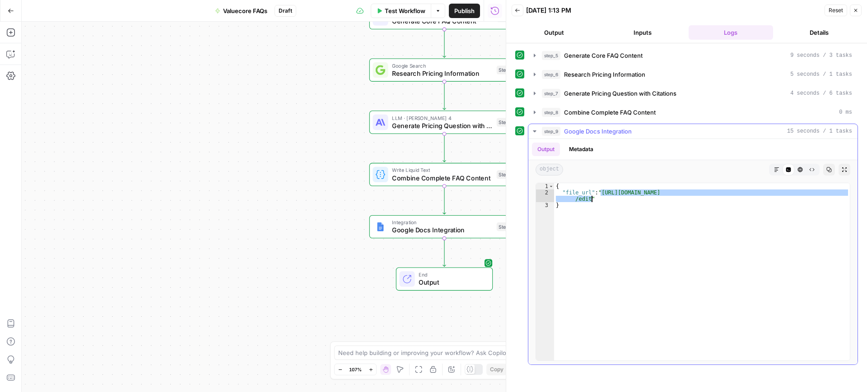
drag, startPoint x: 601, startPoint y: 194, endPoint x: 603, endPoint y: 200, distance: 6.7
click at [603, 200] on div "{ "file_url" : "[URL][DOMAIN_NAME] /edit" }" at bounding box center [702, 278] width 296 height 190
click at [408, 10] on span "Test Workflow" at bounding box center [405, 10] width 41 height 9
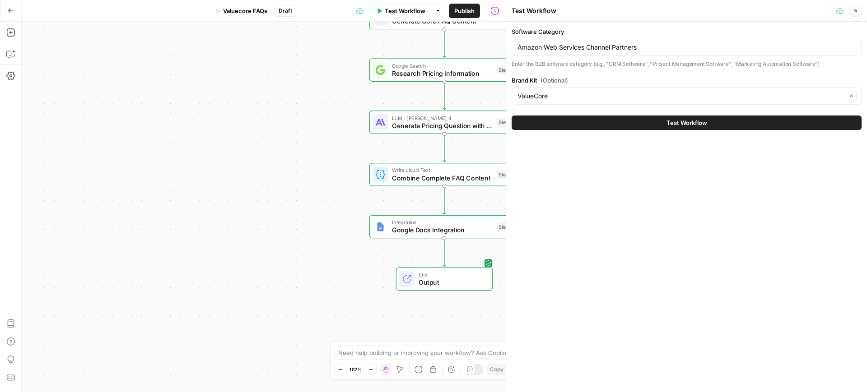
click at [660, 53] on div "Amazon Web Services Channel Partners" at bounding box center [686, 47] width 350 height 17
click at [623, 46] on input "Amazon Web Services Channel Partners" at bounding box center [686, 47] width 338 height 9
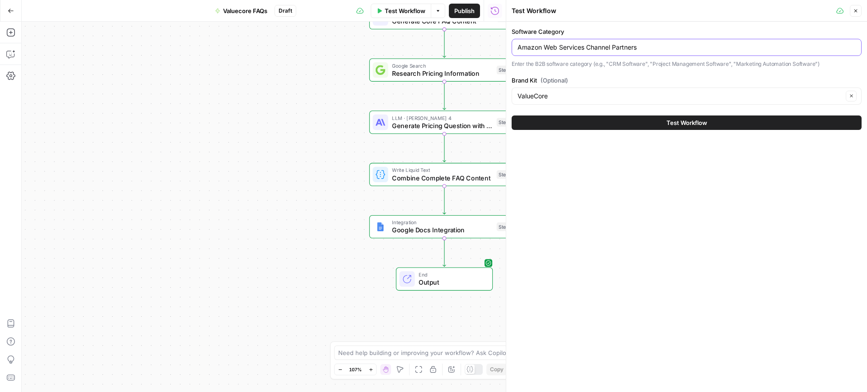
click at [623, 46] on input "Amazon Web Services Channel Partners" at bounding box center [686, 47] width 338 height 9
paste input "CAD Software"
type input "CAD Software"
click at [649, 118] on button "Test Workflow" at bounding box center [686, 123] width 350 height 14
click at [651, 125] on button "Test Workflow" at bounding box center [686, 123] width 350 height 14
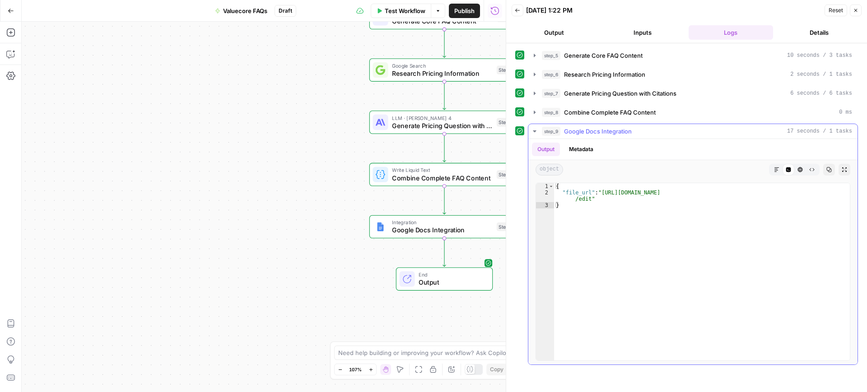
type textarea "**********"
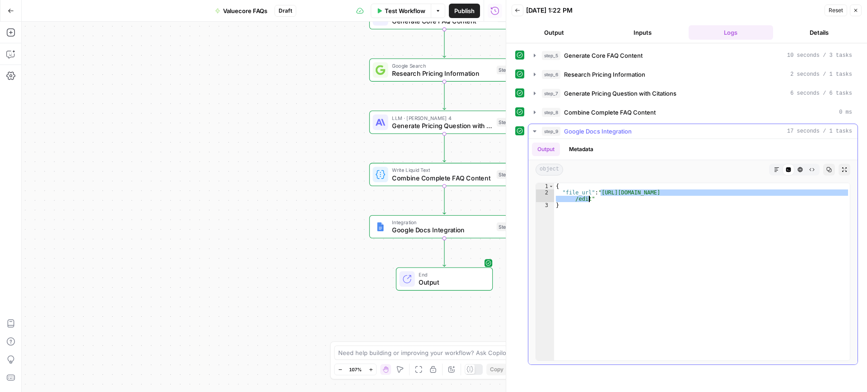
drag, startPoint x: 600, startPoint y: 194, endPoint x: 589, endPoint y: 200, distance: 13.2
click at [589, 200] on div "{ "file_url" : "[URL][DOMAIN_NAME] /edit" }" at bounding box center [702, 278] width 296 height 190
click at [382, 14] on button "Test Workflow" at bounding box center [401, 11] width 60 height 14
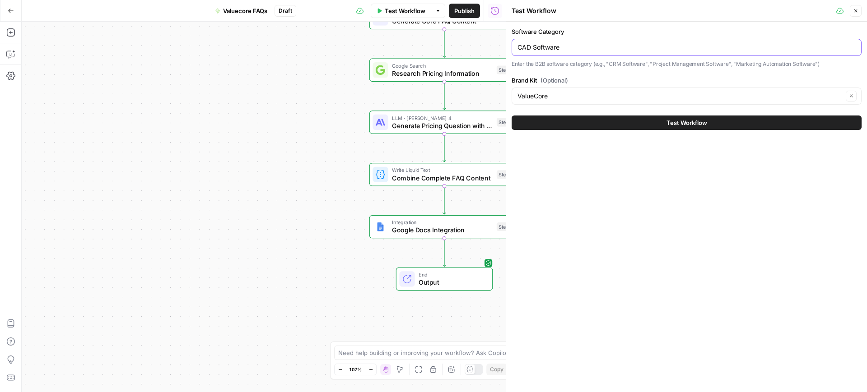
click at [547, 46] on input "CAD Software" at bounding box center [686, 47] width 338 height 9
paste input "Internal Communications"
type input "Internal Communications Software"
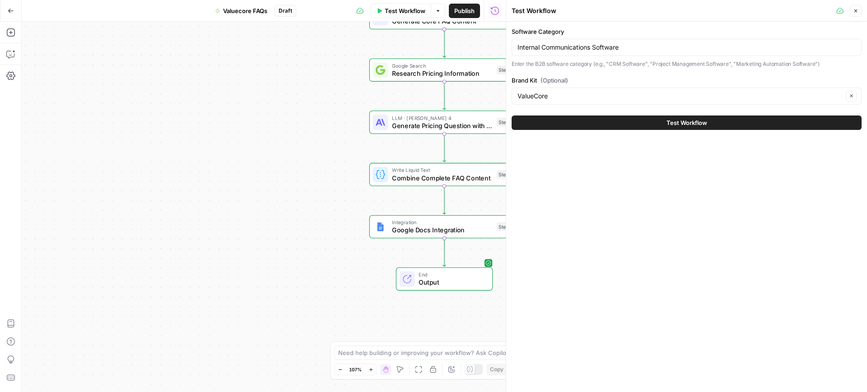
click at [625, 130] on div "Test Workflow" at bounding box center [686, 122] width 350 height 25
click at [620, 126] on button "Test Workflow" at bounding box center [686, 123] width 350 height 14
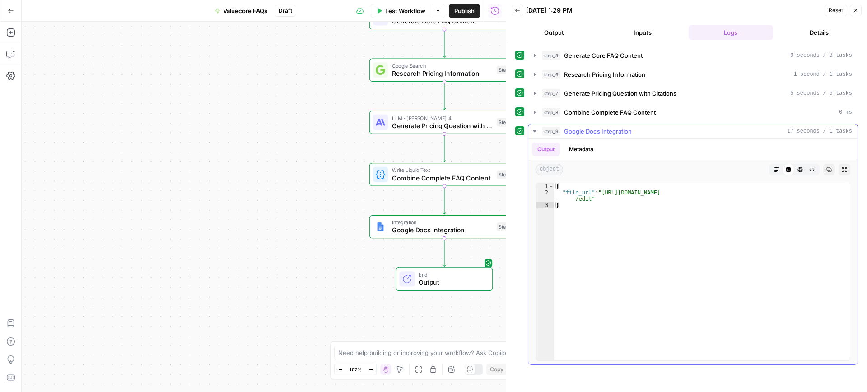
type textarea "**********"
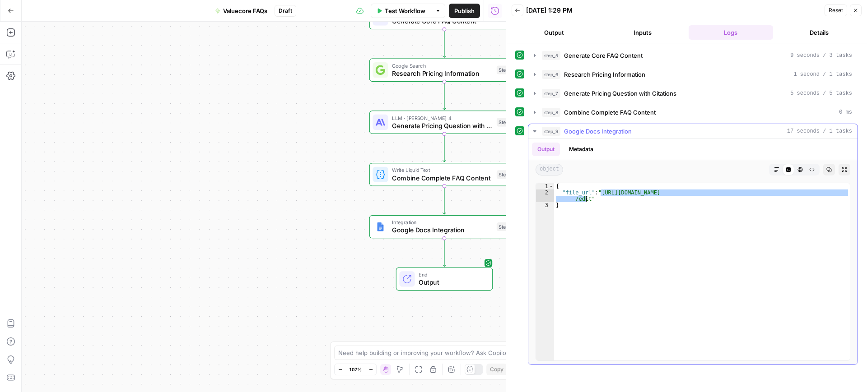
drag, startPoint x: 600, startPoint y: 192, endPoint x: 586, endPoint y: 200, distance: 15.6
click at [586, 200] on div "{ "file_url" : "[URL][DOMAIN_NAME] /edit" }" at bounding box center [702, 278] width 296 height 190
click at [407, 16] on button "Test Workflow" at bounding box center [401, 11] width 60 height 14
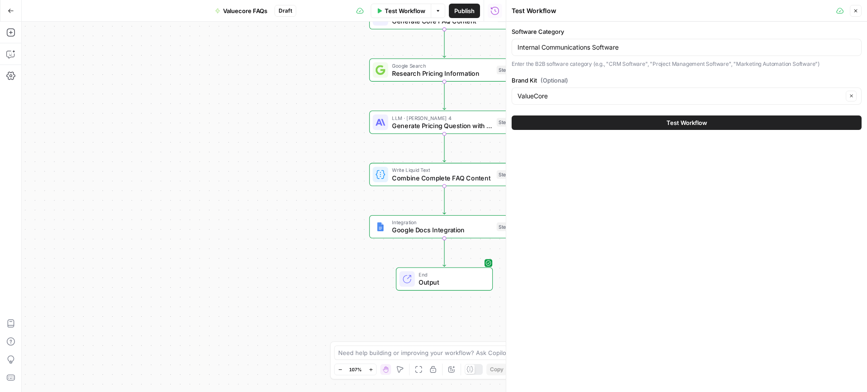
click at [568, 40] on div "Internal Communications Software" at bounding box center [686, 47] width 350 height 17
click at [565, 48] on input "Internal Communications Software" at bounding box center [686, 47] width 338 height 9
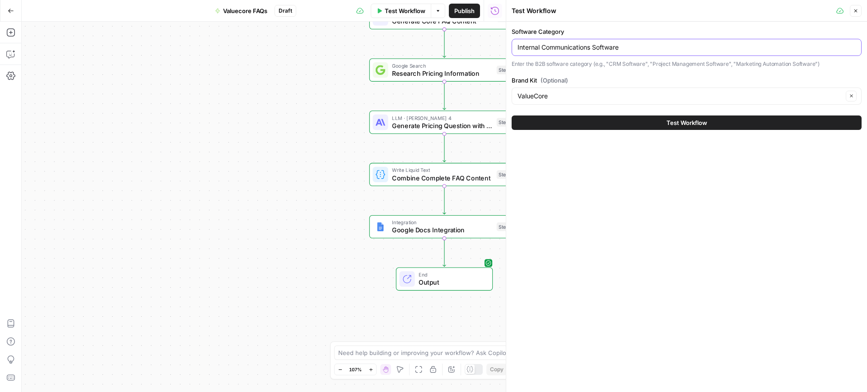
click at [565, 48] on input "Internal Communications Software" at bounding box center [686, 47] width 338 height 9
paste input "Data Recovery"
type input "Data Recovery Software"
click at [638, 130] on div "Test Workflow" at bounding box center [686, 122] width 350 height 25
click at [633, 123] on button "Test Workflow" at bounding box center [686, 123] width 350 height 14
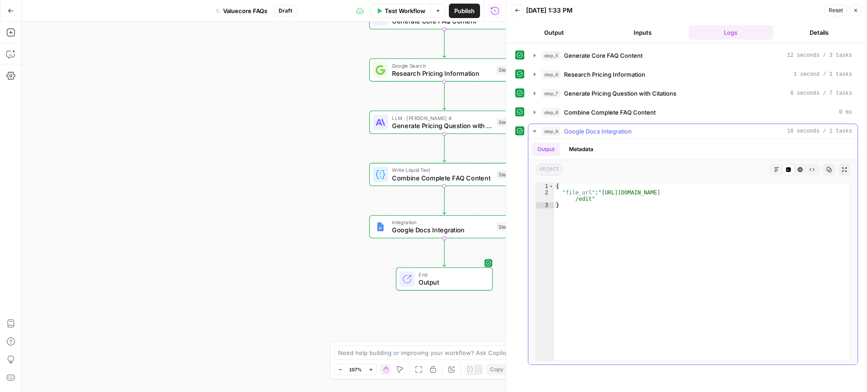
type textarea "**********"
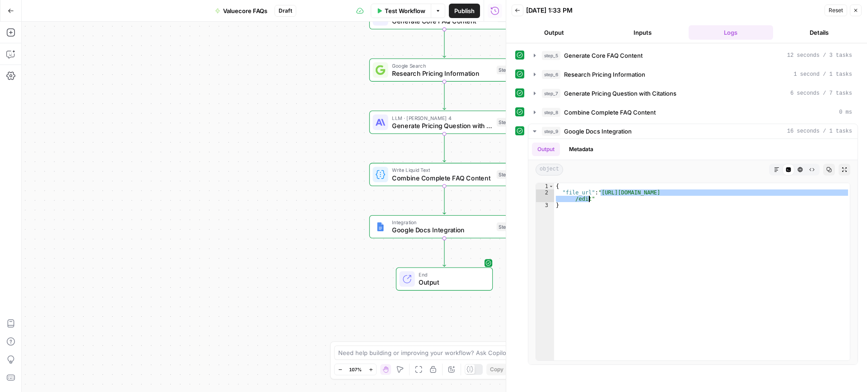
click at [392, 5] on button "Test Workflow" at bounding box center [401, 11] width 60 height 14
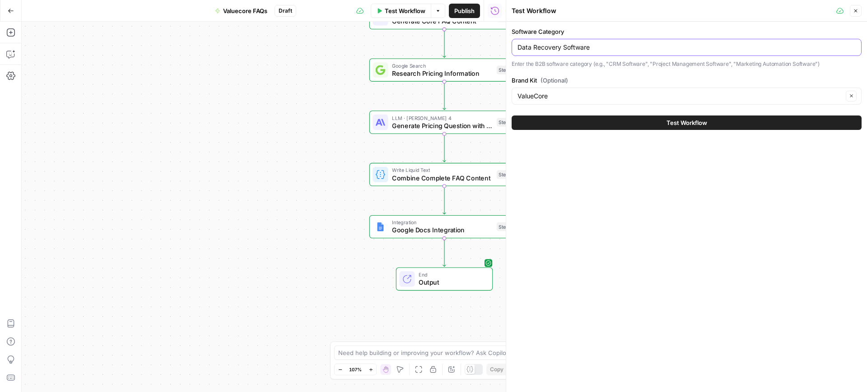
click at [571, 45] on input "Data Recovery Software" at bounding box center [686, 47] width 338 height 9
paste input "Team Collaboration"
type input "Team Collaboration Software"
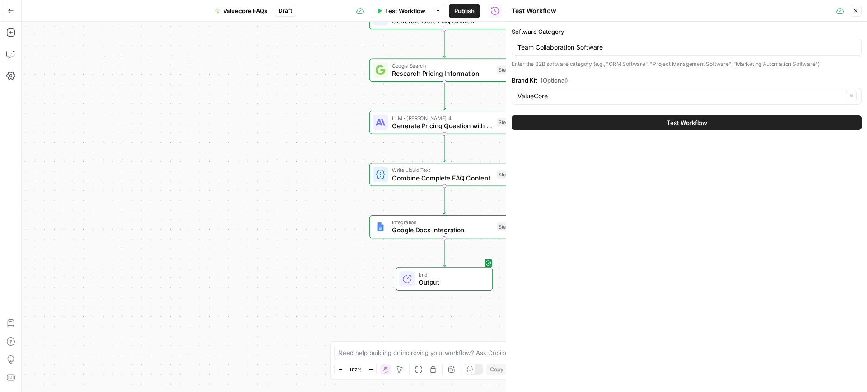
click at [628, 121] on button "Test Workflow" at bounding box center [686, 123] width 350 height 14
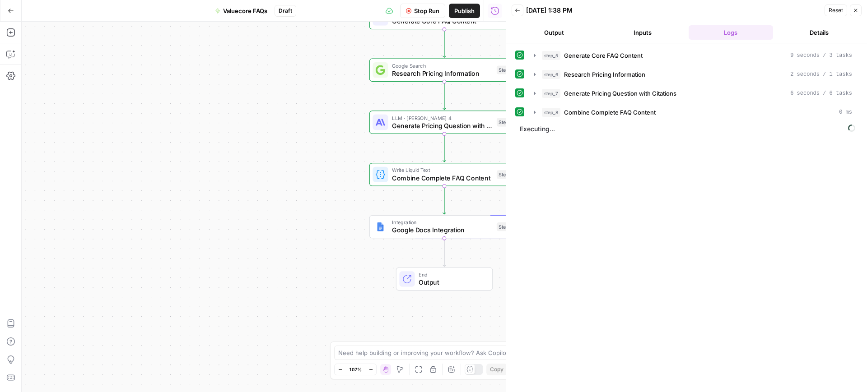
click at [544, 35] on button "Output" at bounding box center [553, 32] width 85 height 14
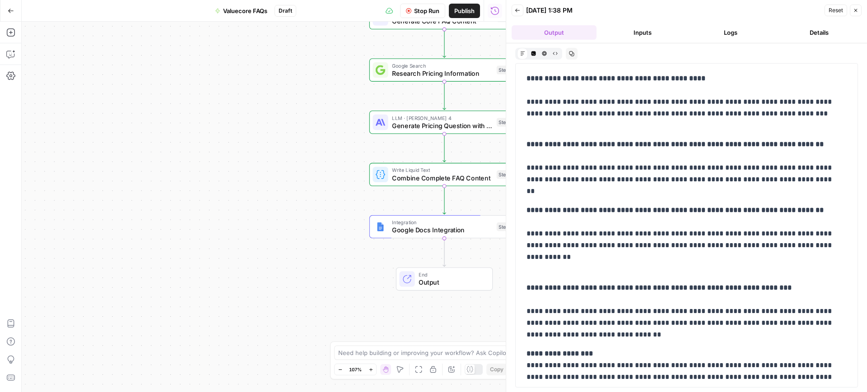
click at [746, 34] on button "Logs" at bounding box center [730, 32] width 85 height 14
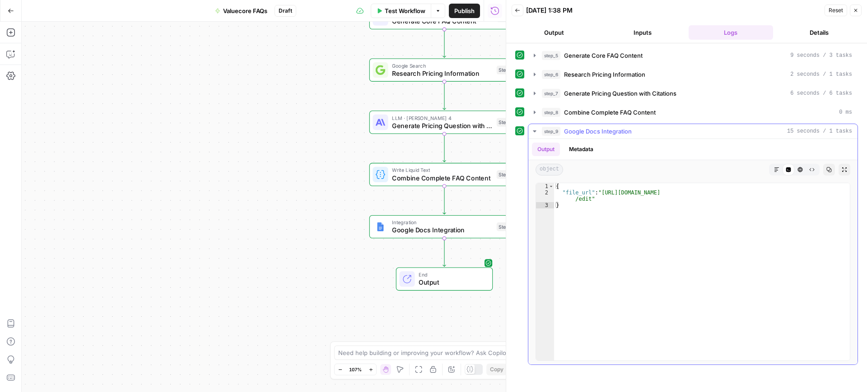
type textarea "**********"
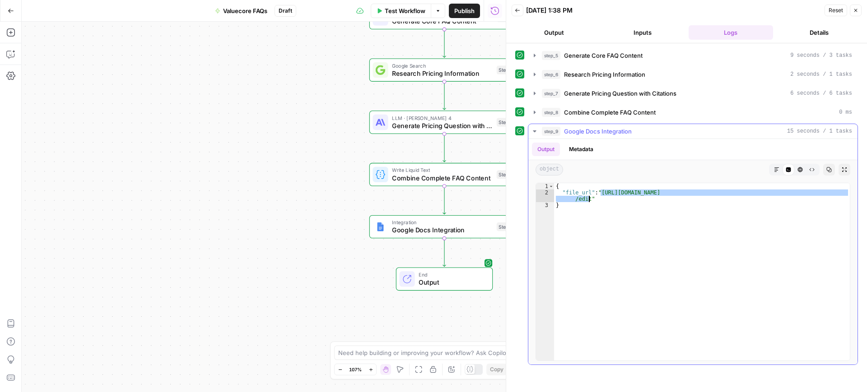
drag, startPoint x: 600, startPoint y: 193, endPoint x: 589, endPoint y: 201, distance: 13.6
click at [589, 201] on div "{ "file_url" : "https://docs.google.com/document/d/1MTdeFMVzKmJ_0PtzD30eStXz8W0…" at bounding box center [702, 278] width 296 height 190
click at [393, 13] on span "Test Workflow" at bounding box center [405, 10] width 41 height 9
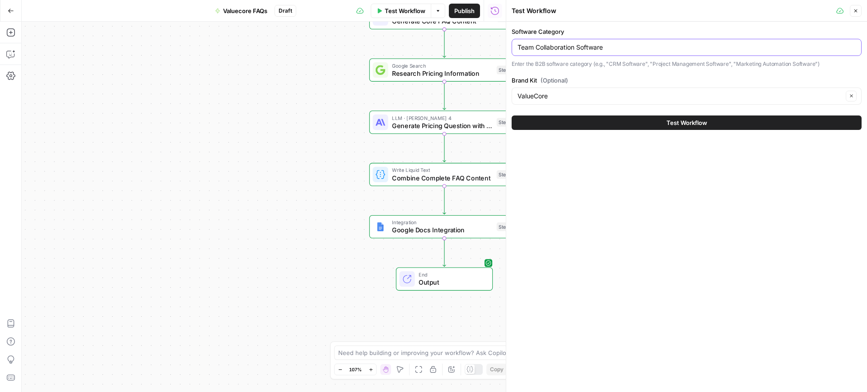
click at [593, 50] on input "Team Collaboration Software" at bounding box center [686, 47] width 338 height 9
paste input "POS"
type input "POS Software"
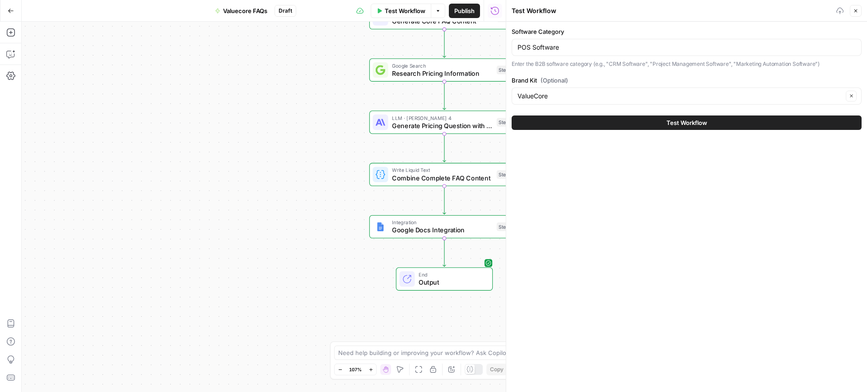
click at [645, 117] on button "Test Workflow" at bounding box center [686, 123] width 350 height 14
click at [648, 121] on button "Test Workflow" at bounding box center [686, 123] width 350 height 14
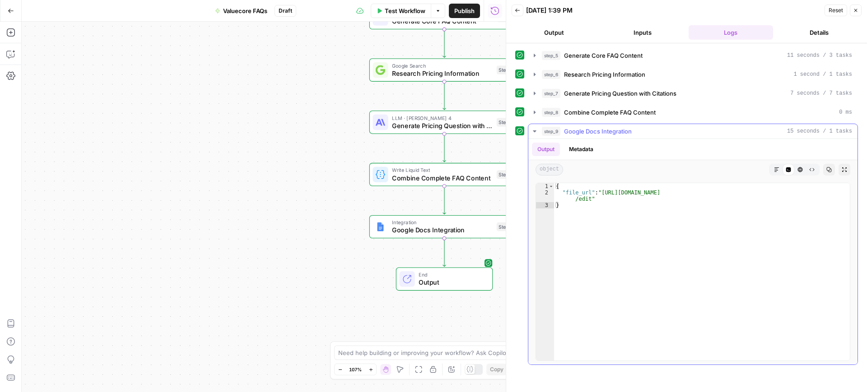
type textarea "**********"
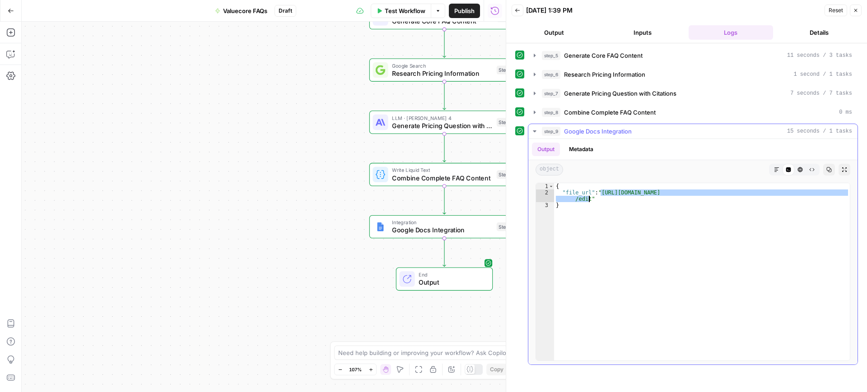
drag, startPoint x: 601, startPoint y: 193, endPoint x: 589, endPoint y: 202, distance: 15.2
click at [589, 202] on div "{ "file_url" : "https://docs.google.com/document/d/14CWTDznik0leAPPP9kgJRPGr5rk…" at bounding box center [702, 278] width 296 height 190
click at [409, 11] on span "Test Workflow" at bounding box center [405, 10] width 41 height 9
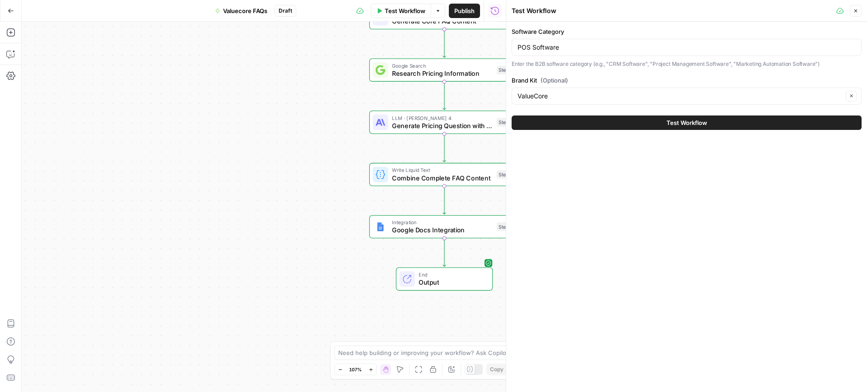
click at [565, 33] on label "Software Category" at bounding box center [686, 31] width 350 height 9
click at [565, 43] on input "POS Software" at bounding box center [686, 47] width 338 height 9
click at [570, 42] on div "POS Software" at bounding box center [686, 47] width 350 height 17
click at [571, 43] on input "POS Software" at bounding box center [686, 47] width 338 height 9
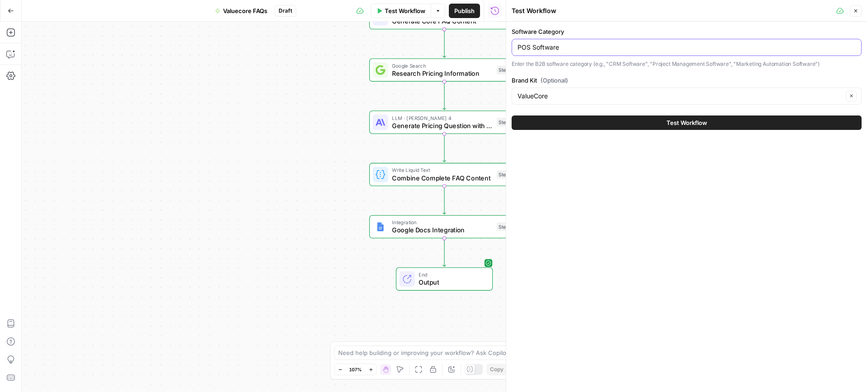
click at [571, 43] on input "POS Software" at bounding box center [686, 47] width 338 height 9
paste input "Data Integration Tools"
type input "Data Integration Tools"
click at [622, 119] on button "Test Workflow" at bounding box center [686, 123] width 350 height 14
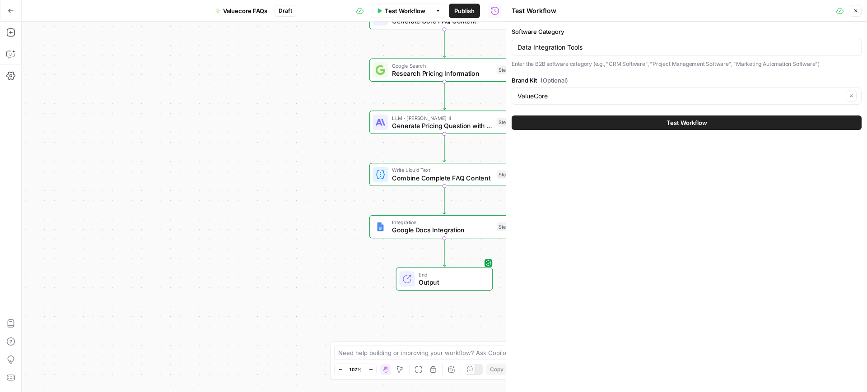
click at [622, 119] on button "Test Workflow" at bounding box center [686, 123] width 350 height 14
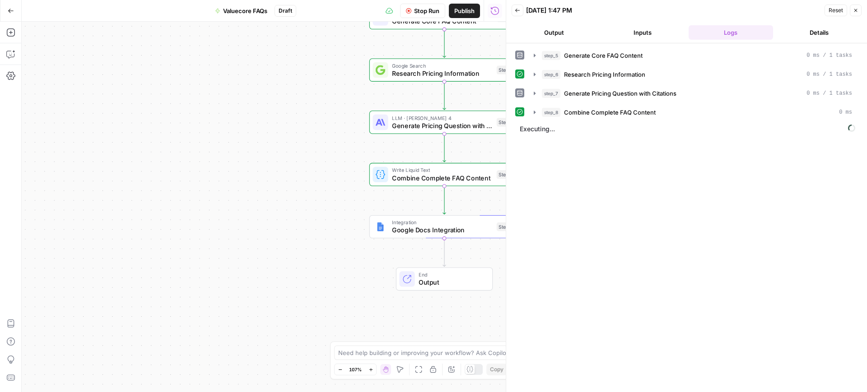
click at [560, 33] on button "Output" at bounding box center [553, 32] width 85 height 14
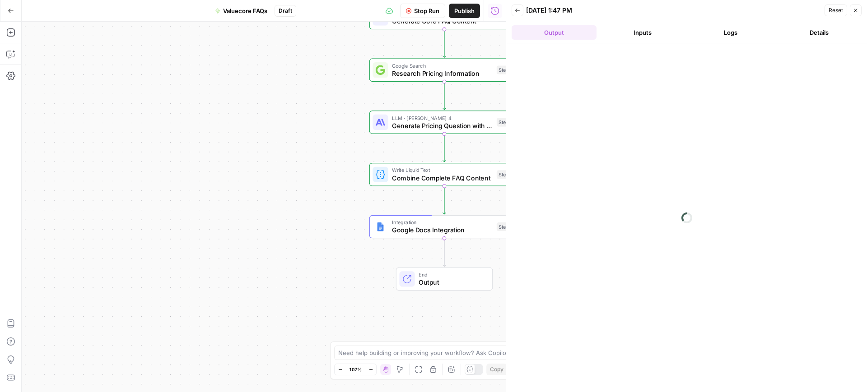
click at [717, 35] on button "Logs" at bounding box center [730, 32] width 85 height 14
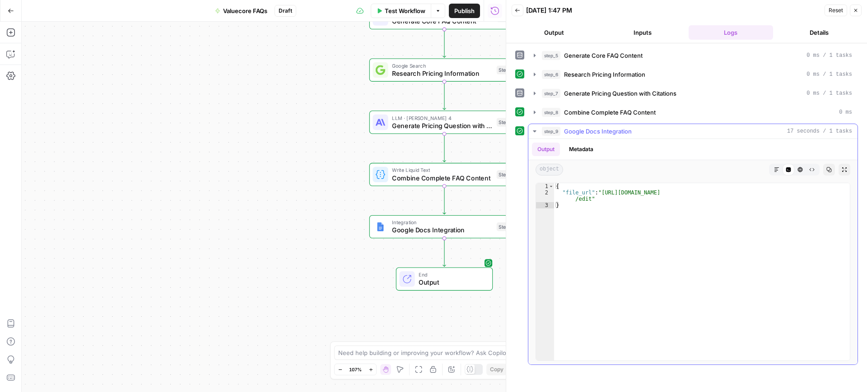
type textarea "**********"
click at [600, 193] on div "{ "file_url" : "https://docs.google.com/document/d/1G_eDKadrsicQ1-f_ylmonezWeU2…" at bounding box center [702, 278] width 296 height 190
drag, startPoint x: 600, startPoint y: 193, endPoint x: 607, endPoint y: 194, distance: 6.8
click at [602, 193] on div "{ "file_url" : "https://docs.google.com/document/d/1G_eDKadrsicQ1-f_ylmonezWeU2…" at bounding box center [702, 271] width 296 height 177
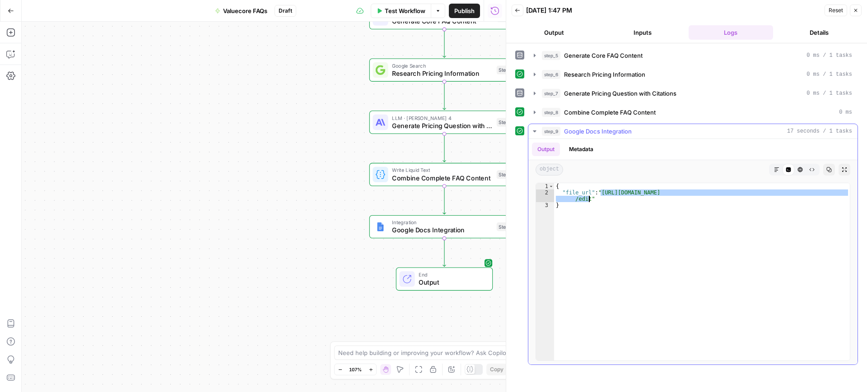
drag, startPoint x: 601, startPoint y: 192, endPoint x: 589, endPoint y: 198, distance: 13.7
click at [589, 198] on div "{ "file_url" : "https://docs.google.com/document/d/1G_eDKadrsicQ1-f_ylmonezWeU2…" at bounding box center [702, 278] width 296 height 190
